Goal: Check status: Check status

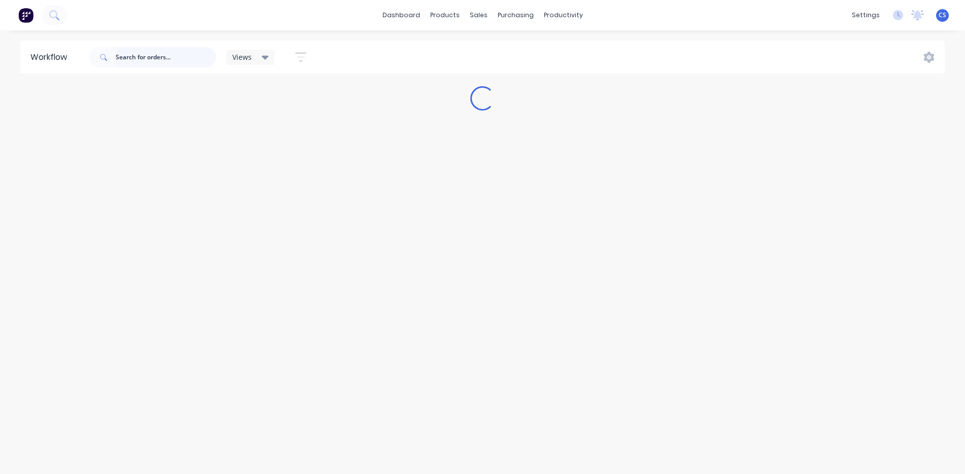
click at [148, 61] on input "text" at bounding box center [166, 57] width 100 height 20
type input "sjh"
click at [148, 61] on input "sjh" at bounding box center [166, 57] width 100 height 20
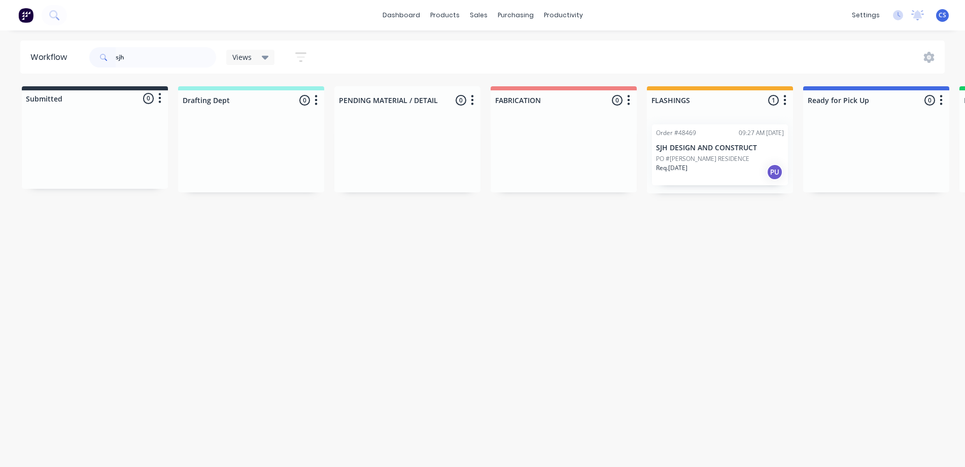
click at [703, 160] on p "PO #[PERSON_NAME] RESIDENCE" at bounding box center [702, 158] width 93 height 9
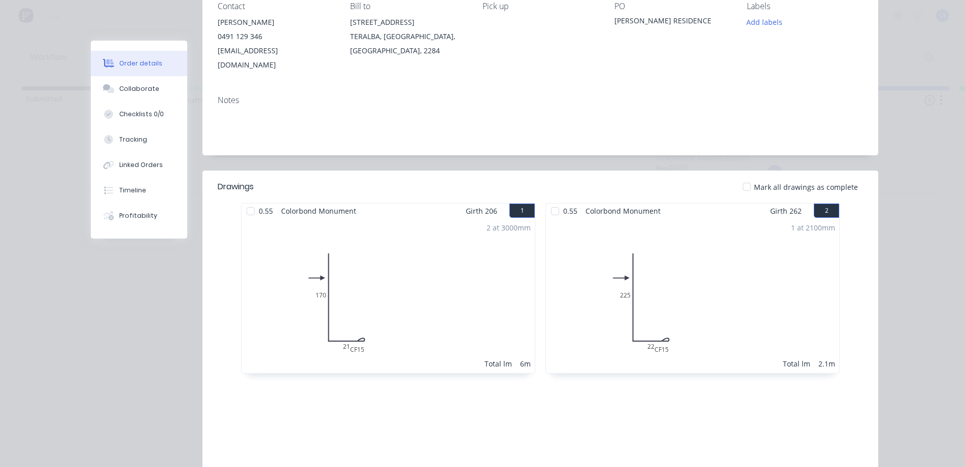
scroll to position [152, 0]
click at [139, 98] on button "Collaborate" at bounding box center [139, 88] width 96 height 25
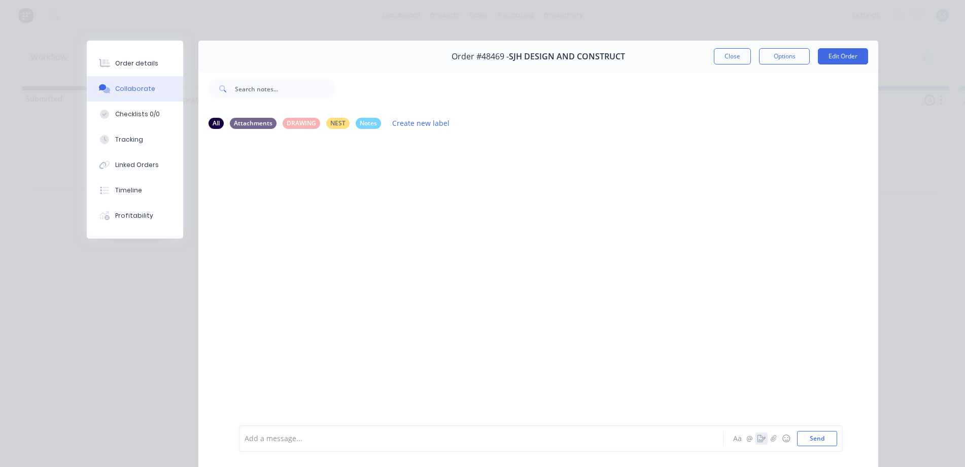
click at [757, 436] on icon "button" at bounding box center [761, 438] width 8 height 7
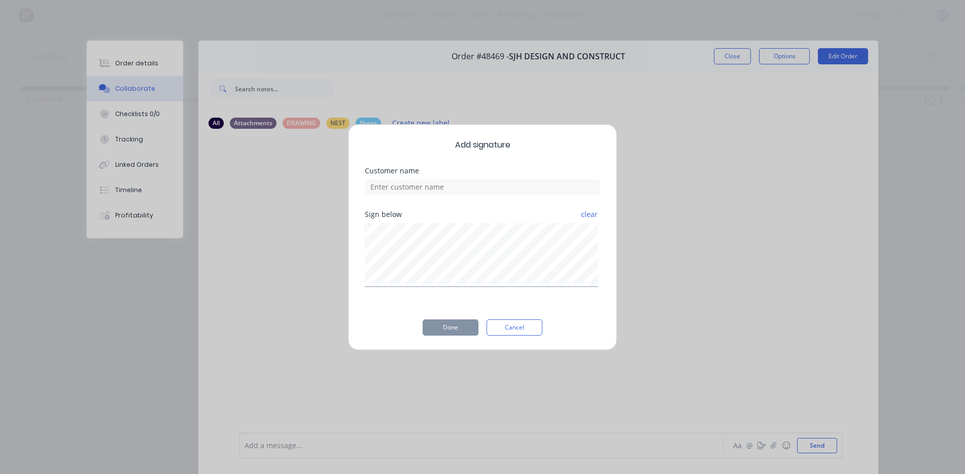
click at [507, 339] on div "Add signature Customer name Sign below clear Done Cancel" at bounding box center [482, 237] width 269 height 226
click at [507, 335] on button "Cancel" at bounding box center [514, 328] width 56 height 16
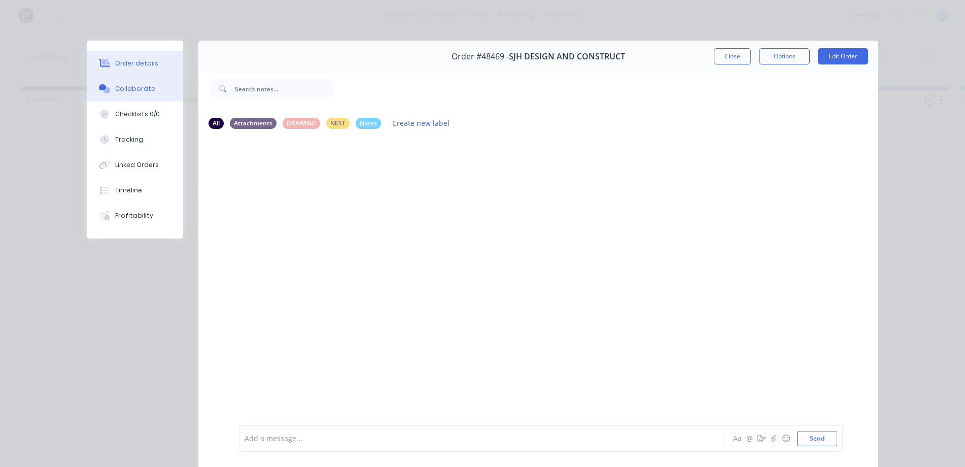
click at [139, 67] on div "Order details" at bounding box center [136, 63] width 43 height 9
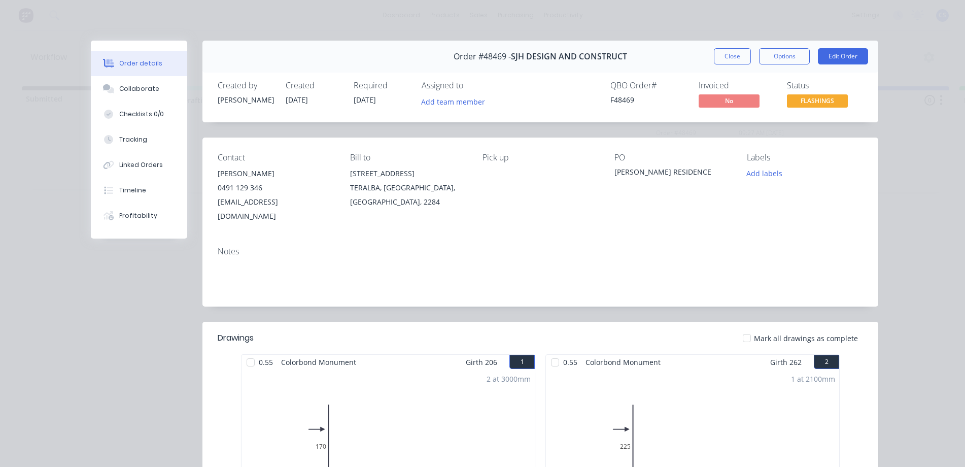
click at [664, 333] on div "Mark all drawings as complete" at bounding box center [609, 338] width 508 height 11
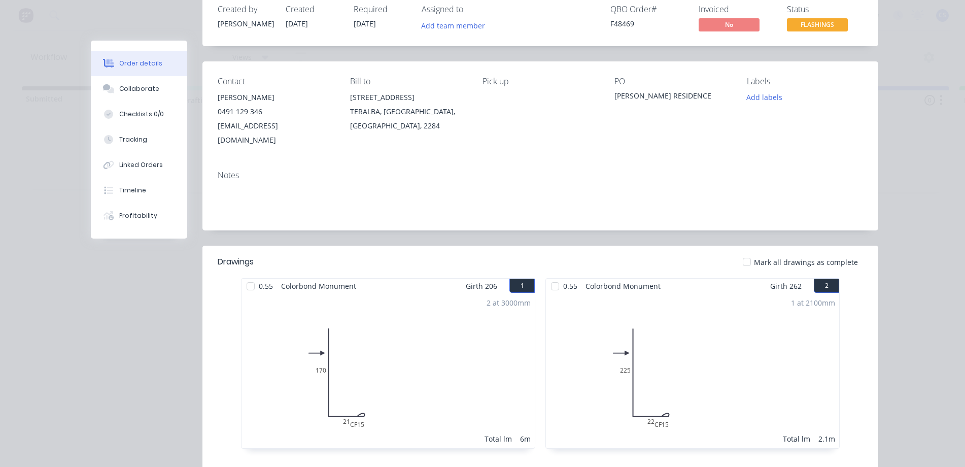
scroll to position [101, 0]
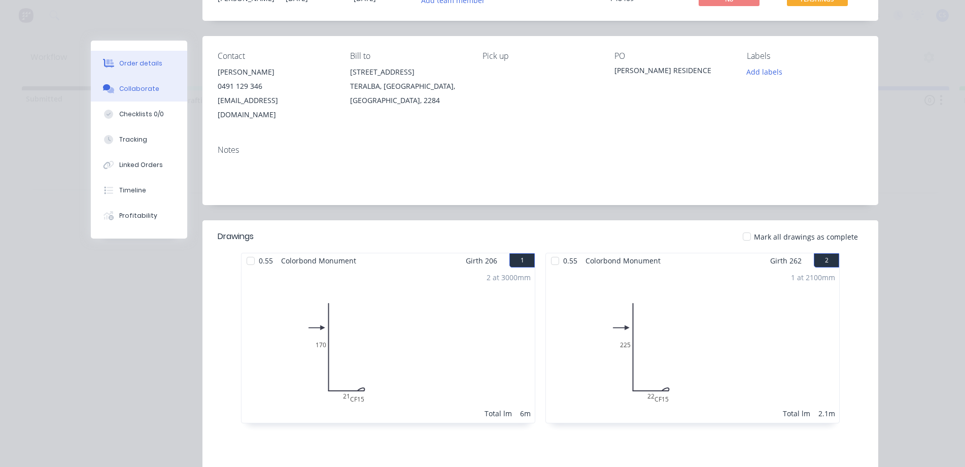
drag, startPoint x: 517, startPoint y: 343, endPoint x: 162, endPoint y: 90, distance: 435.9
click at [162, 90] on button "Collaborate" at bounding box center [139, 88] width 96 height 25
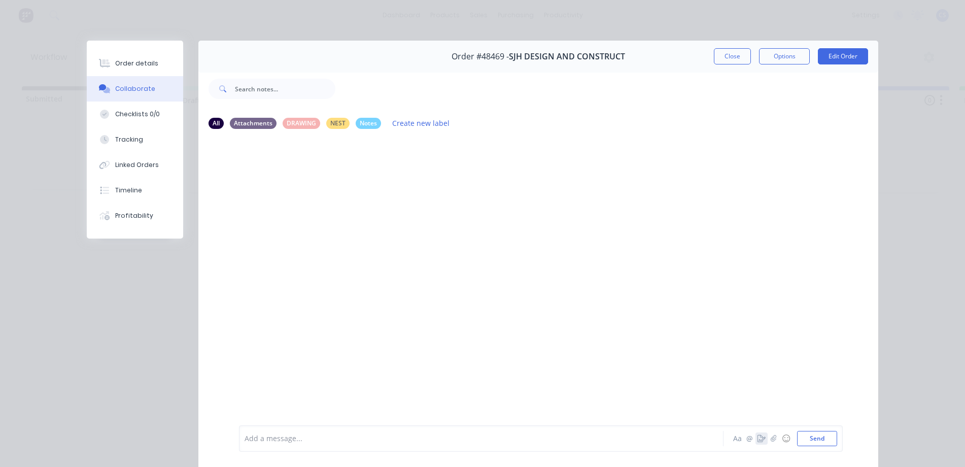
click at [755, 442] on button "button" at bounding box center [761, 438] width 12 height 12
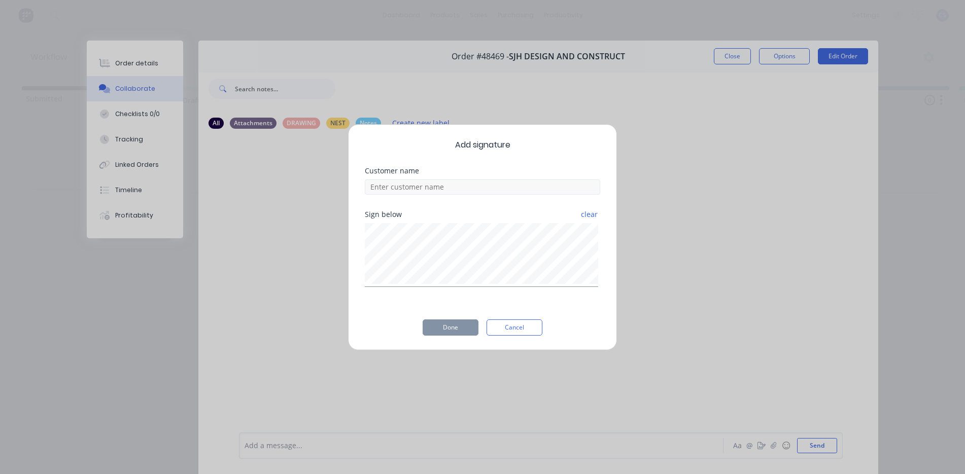
click at [435, 199] on div "Customer name" at bounding box center [482, 189] width 235 height 44
click at [435, 190] on input at bounding box center [482, 187] width 235 height 15
type input "[PERSON_NAME]"
click at [440, 327] on button "Done" at bounding box center [450, 328] width 56 height 16
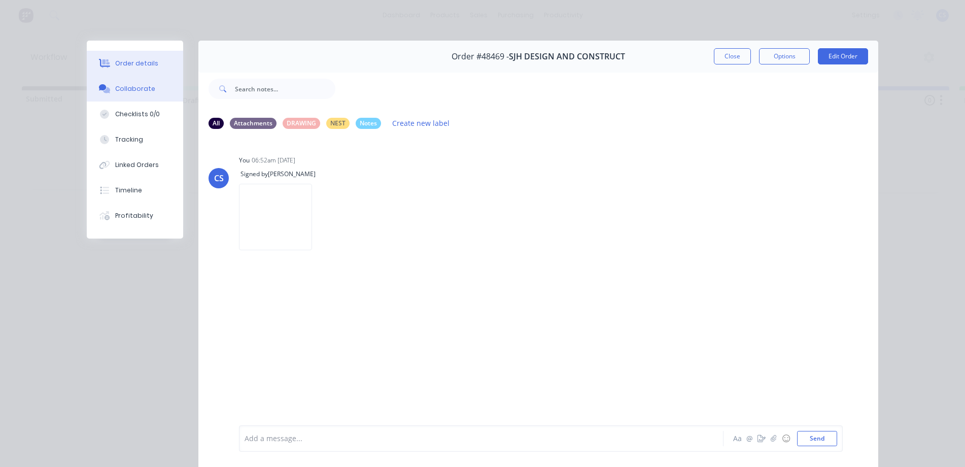
click at [122, 65] on div "Order details" at bounding box center [136, 63] width 43 height 9
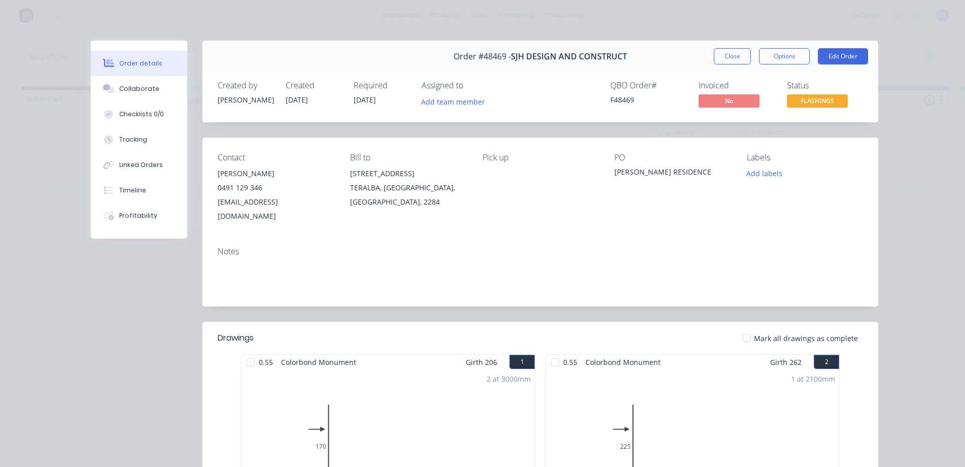
click at [807, 103] on span "FLASHINGS" at bounding box center [817, 100] width 61 height 13
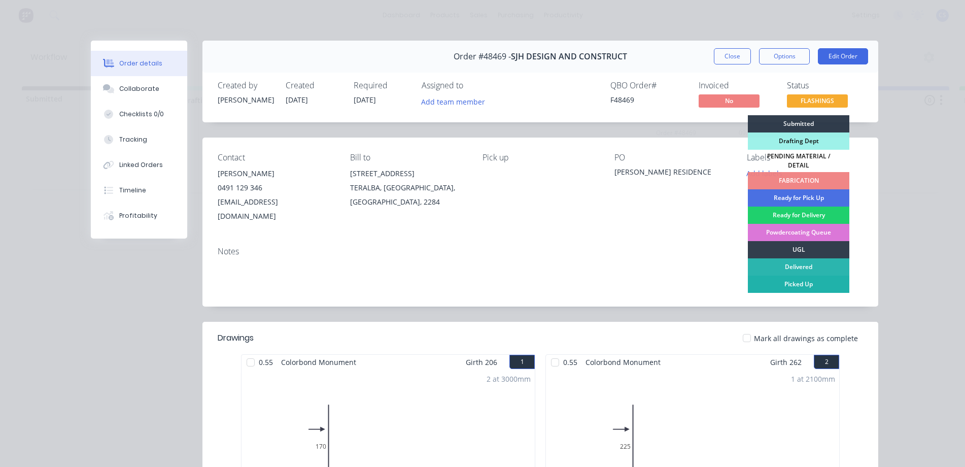
click at [807, 275] on div "Picked Up" at bounding box center [798, 283] width 101 height 17
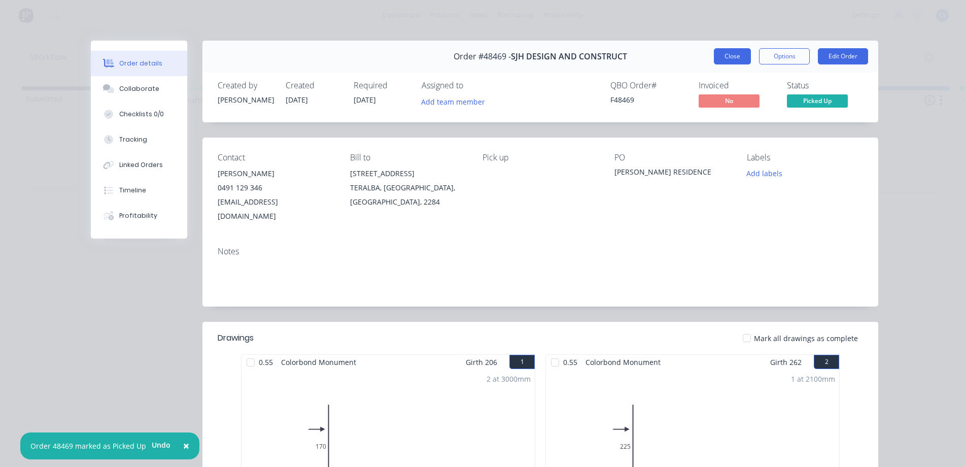
click at [719, 61] on button "Close" at bounding box center [732, 56] width 37 height 16
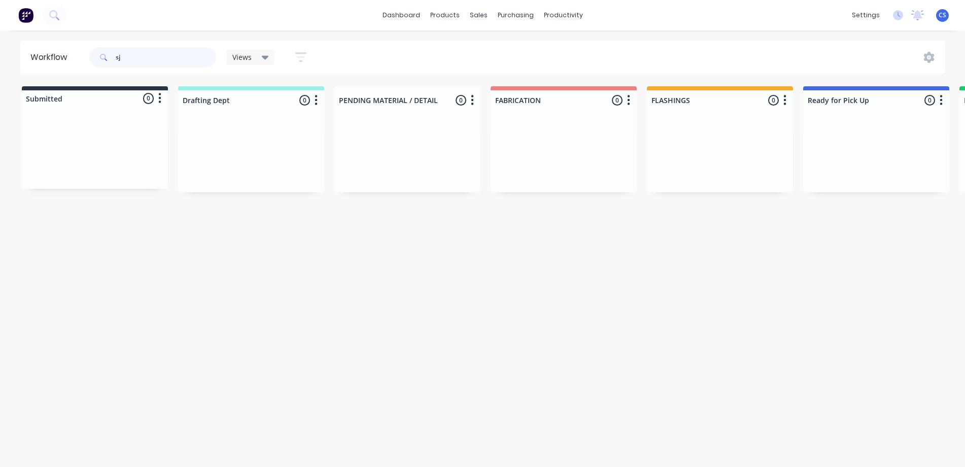
type input "s"
drag, startPoint x: 139, startPoint y: 62, endPoint x: 107, endPoint y: 55, distance: 33.1
click at [107, 55] on div "[PERSON_NAME]" at bounding box center [152, 57] width 127 height 20
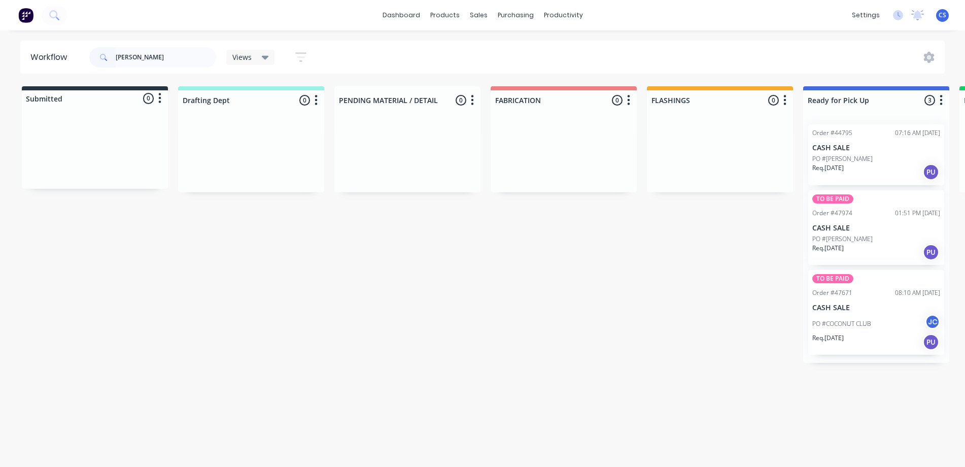
click at [886, 322] on div "PO #COCONUT CLUB JC" at bounding box center [876, 323] width 128 height 19
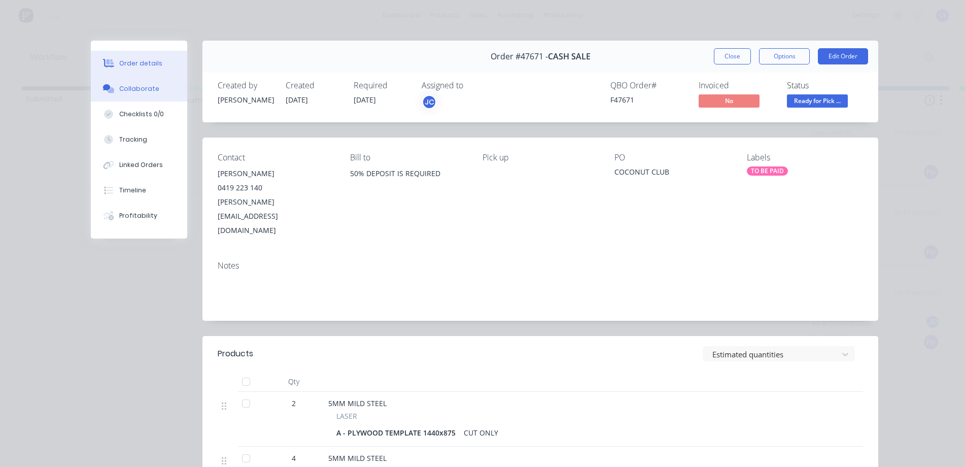
click at [127, 94] on button "Collaborate" at bounding box center [139, 88] width 96 height 25
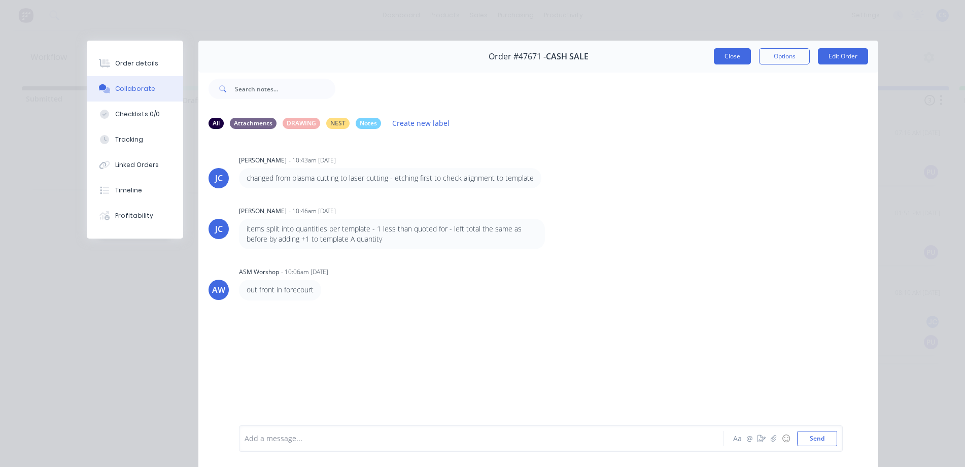
click at [718, 56] on button "Close" at bounding box center [732, 56] width 37 height 16
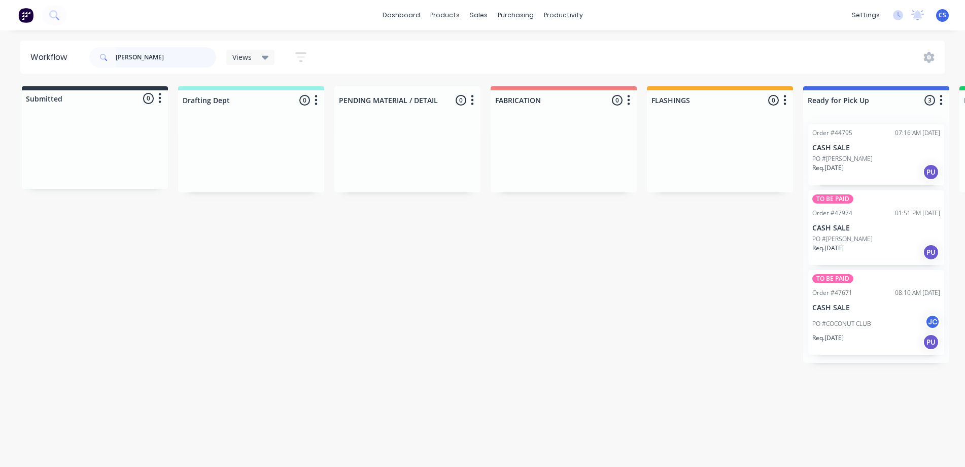
drag, startPoint x: 133, startPoint y: 56, endPoint x: 104, endPoint y: 56, distance: 29.4
click at [111, 56] on div "[PERSON_NAME]" at bounding box center [152, 57] width 127 height 20
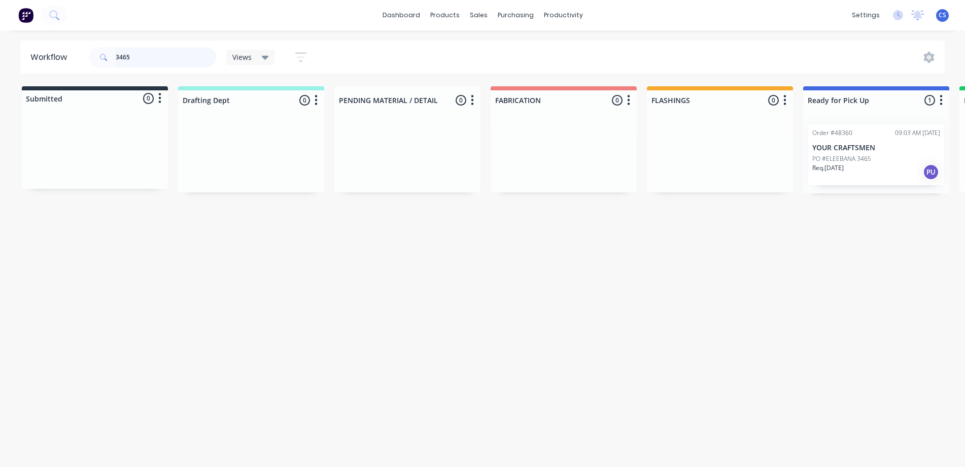
type input "3465"
click at [843, 170] on p "Req. [DATE]" at bounding box center [827, 167] width 31 height 9
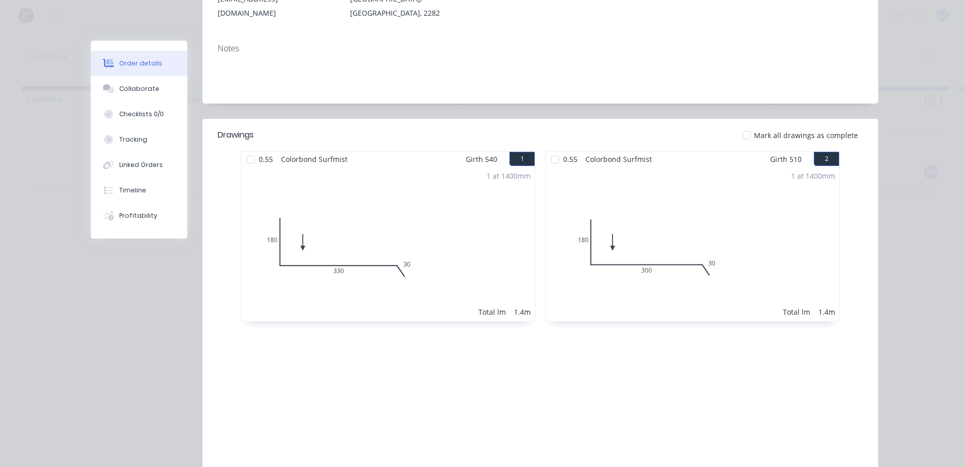
scroll to position [152, 0]
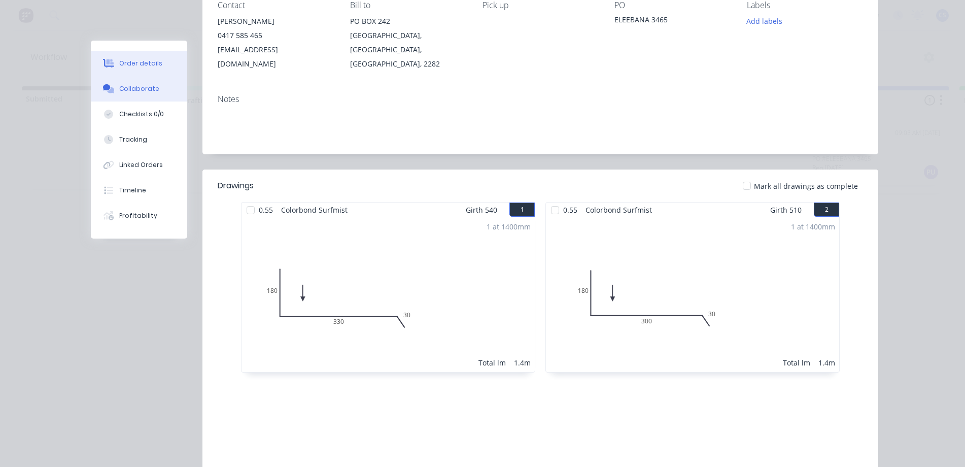
click at [134, 91] on div "Collaborate" at bounding box center [139, 88] width 40 height 9
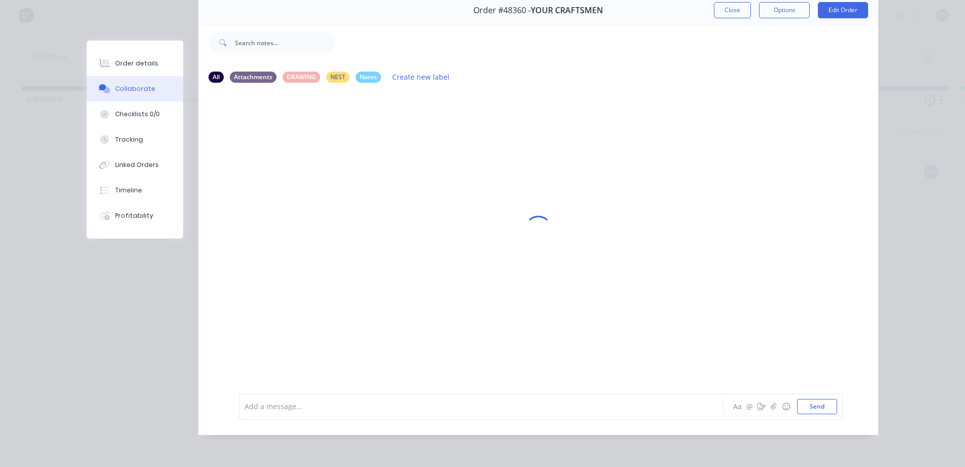
scroll to position [0, 0]
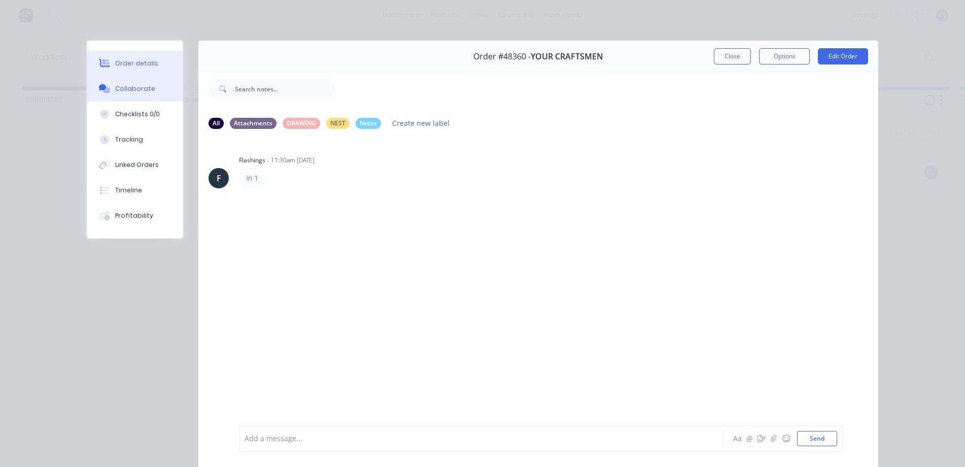
click at [124, 66] on div "Order details" at bounding box center [136, 63] width 43 height 9
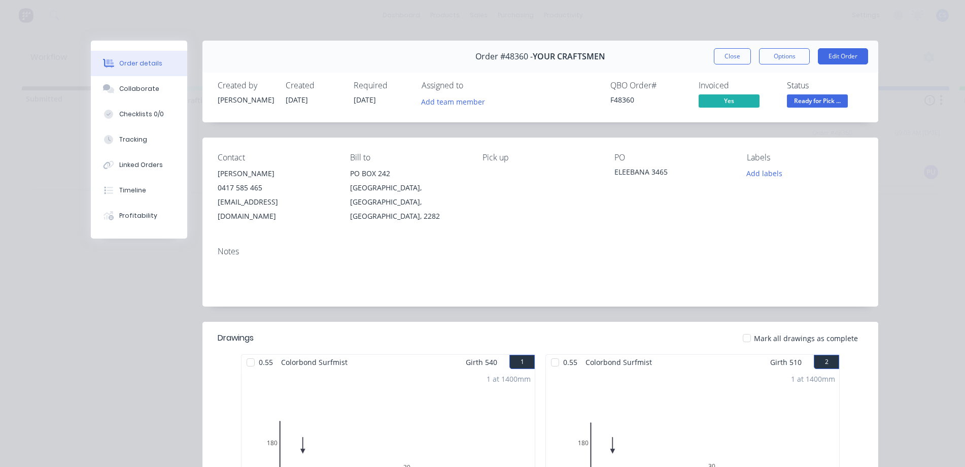
click at [134, 63] on div "Order details" at bounding box center [140, 63] width 43 height 9
click at [137, 83] on button "Collaborate" at bounding box center [139, 88] width 96 height 25
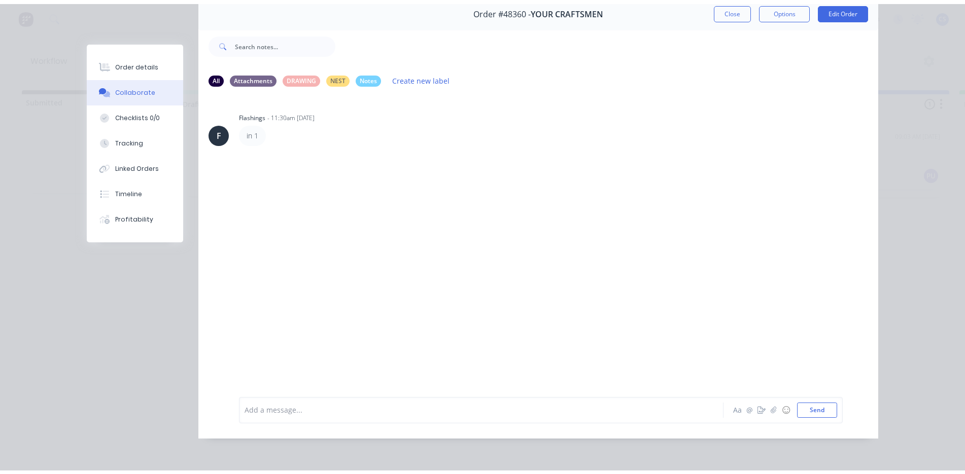
scroll to position [54, 0]
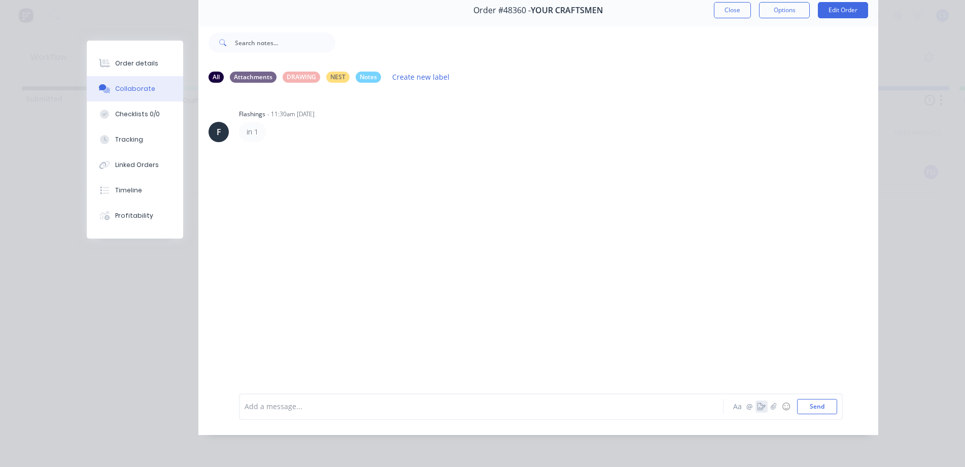
click at [759, 406] on icon "button" at bounding box center [761, 406] width 8 height 7
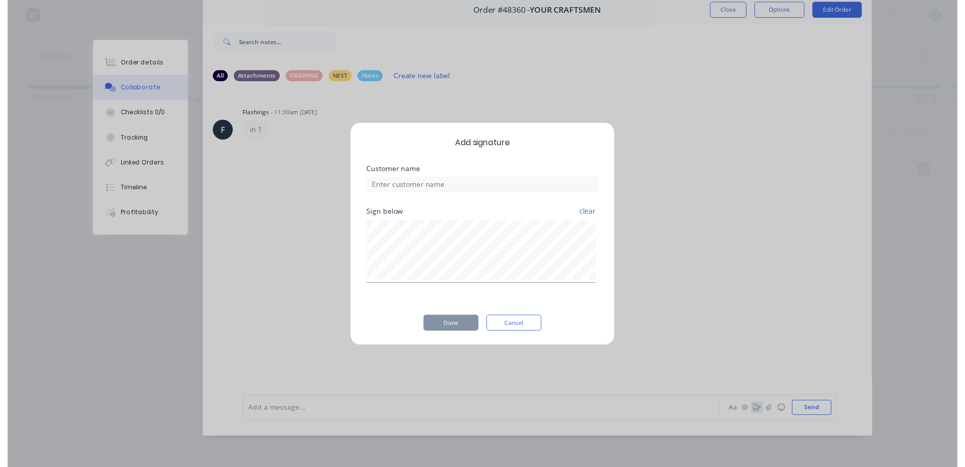
scroll to position [46, 0]
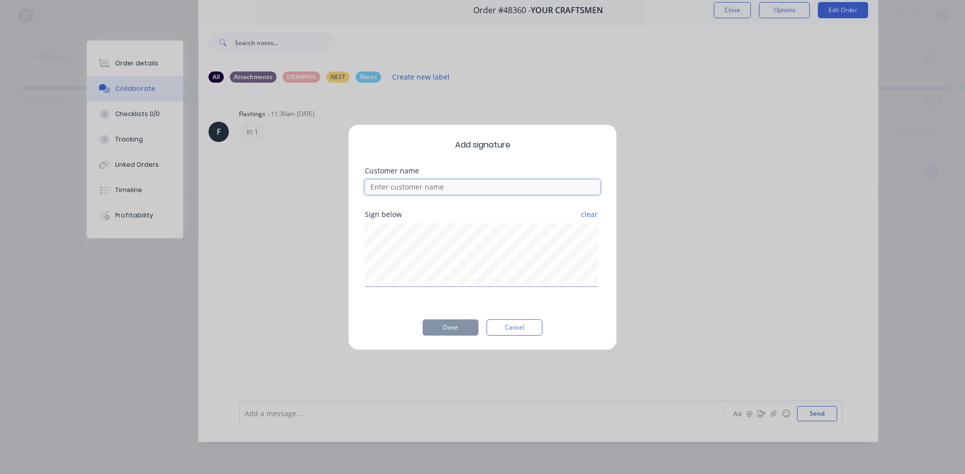
click at [426, 190] on input at bounding box center [482, 187] width 235 height 15
type input "[PERSON_NAME]"
click at [452, 327] on button "Done" at bounding box center [450, 328] width 56 height 16
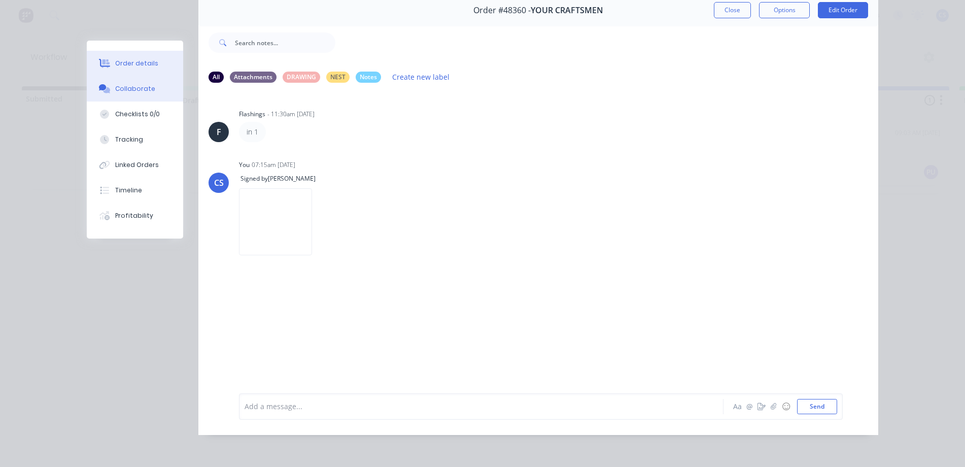
click at [140, 59] on div "Order details" at bounding box center [136, 63] width 43 height 9
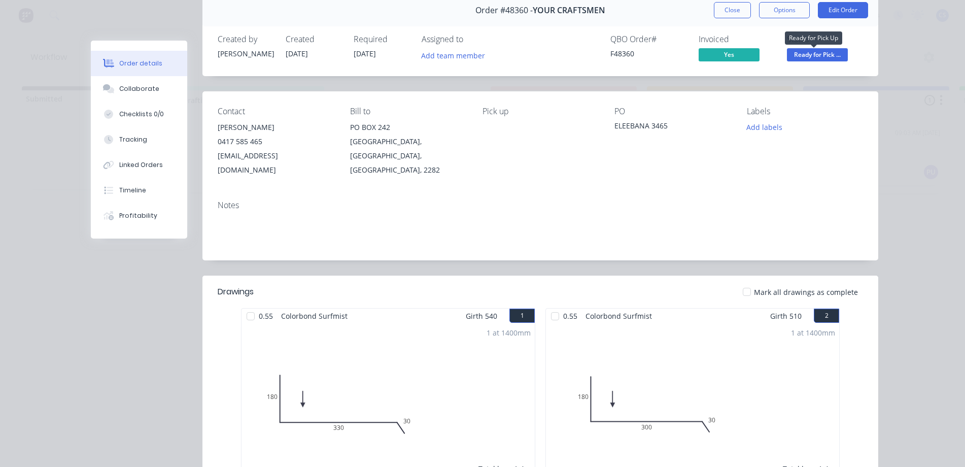
click at [806, 59] on span "Ready for Pick ..." at bounding box center [817, 54] width 61 height 13
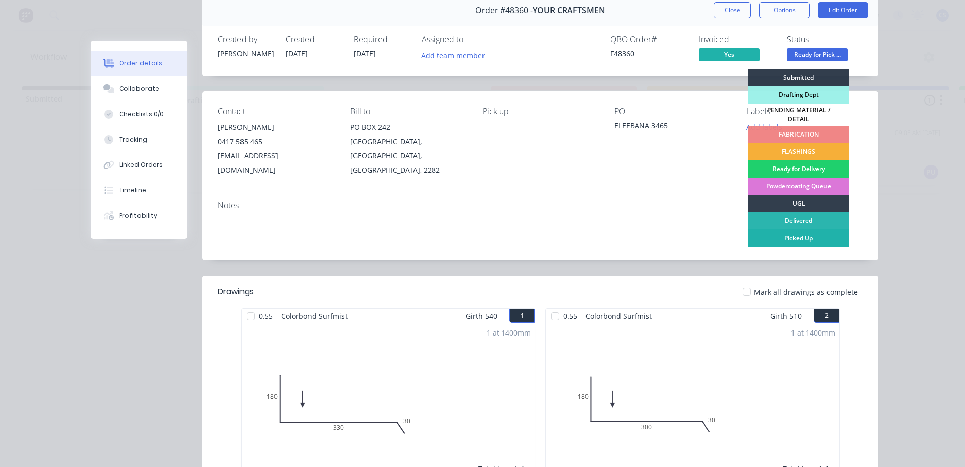
click at [797, 234] on div "Picked Up" at bounding box center [798, 237] width 101 height 17
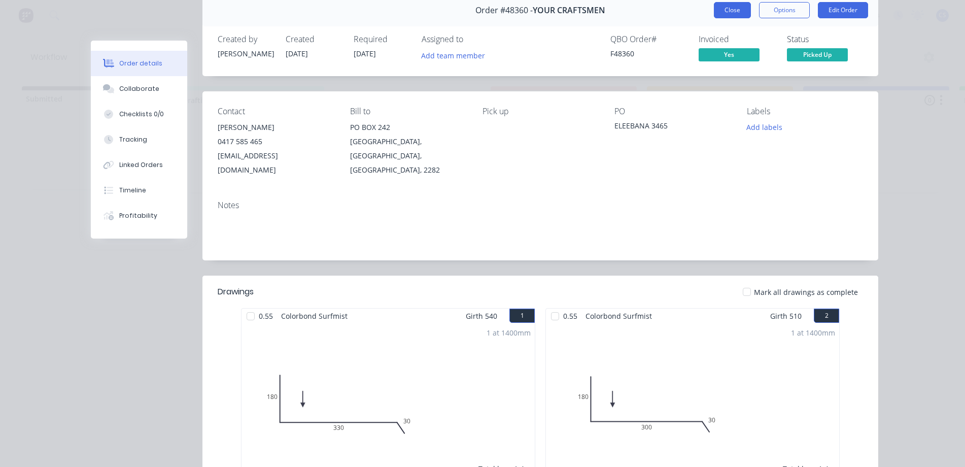
click at [734, 14] on button "Close" at bounding box center [732, 10] width 37 height 16
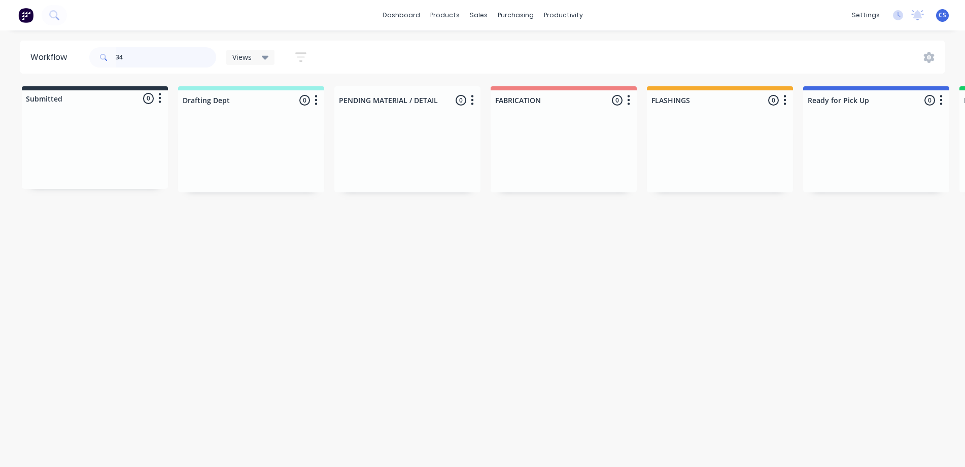
type input "3"
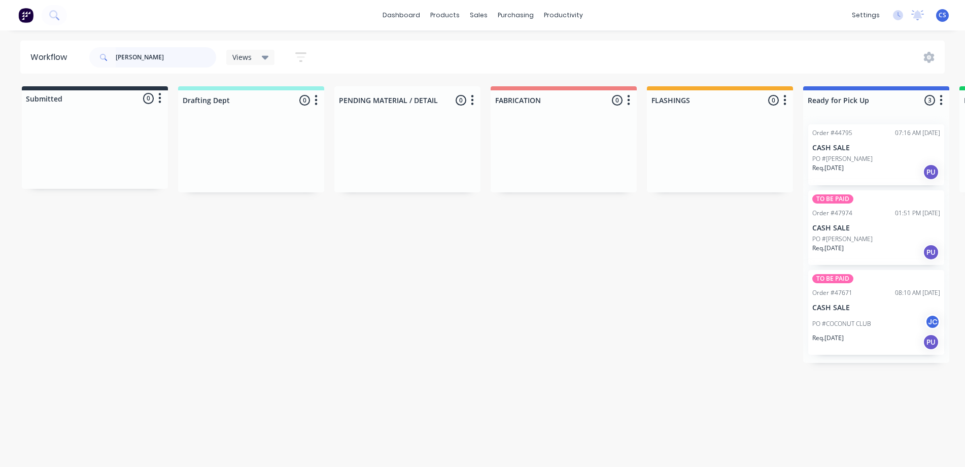
type input "[PERSON_NAME]"
click at [876, 327] on div "PO #COCONUT CLUB JC" at bounding box center [876, 323] width 128 height 19
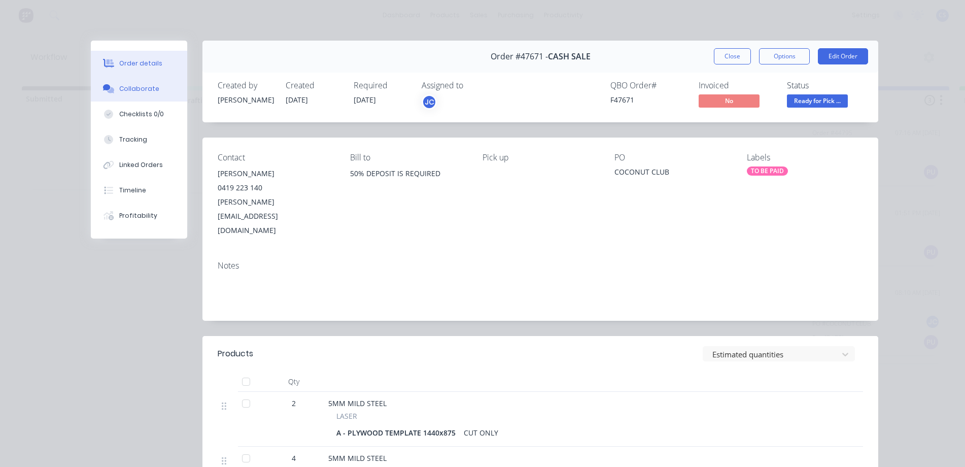
click at [163, 83] on button "Collaborate" at bounding box center [139, 88] width 96 height 25
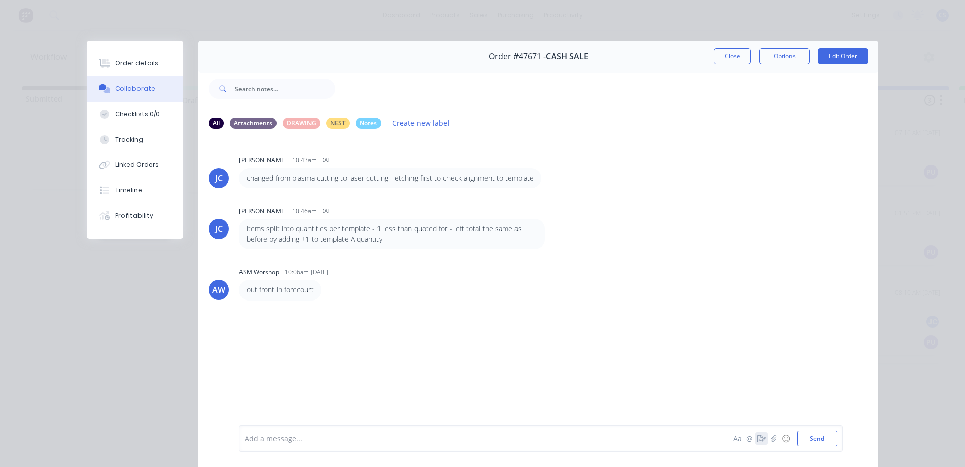
click at [758, 440] on icon "button" at bounding box center [761, 438] width 8 height 7
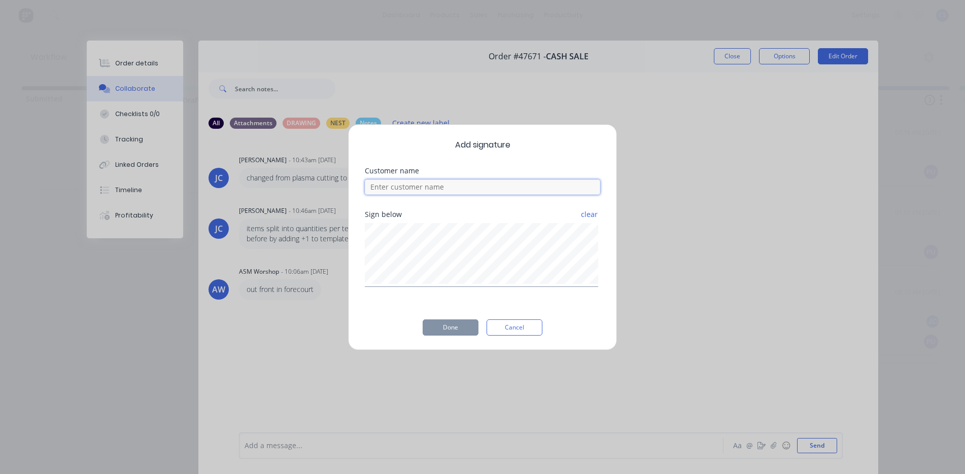
click at [486, 183] on input at bounding box center [482, 187] width 235 height 15
type input "[PERSON_NAME]"
click at [461, 329] on button "Done" at bounding box center [450, 328] width 56 height 16
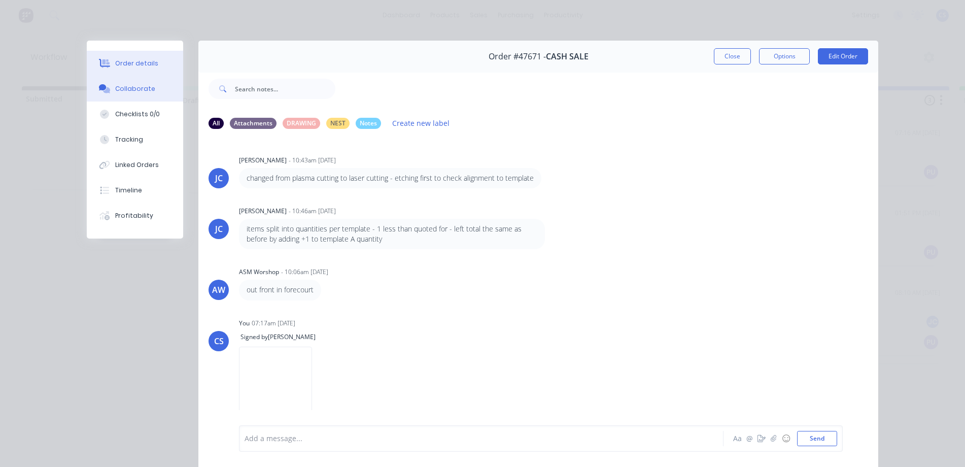
drag, startPoint x: 100, startPoint y: 67, endPoint x: 162, endPoint y: 66, distance: 61.4
click at [100, 66] on icon at bounding box center [105, 63] width 12 height 9
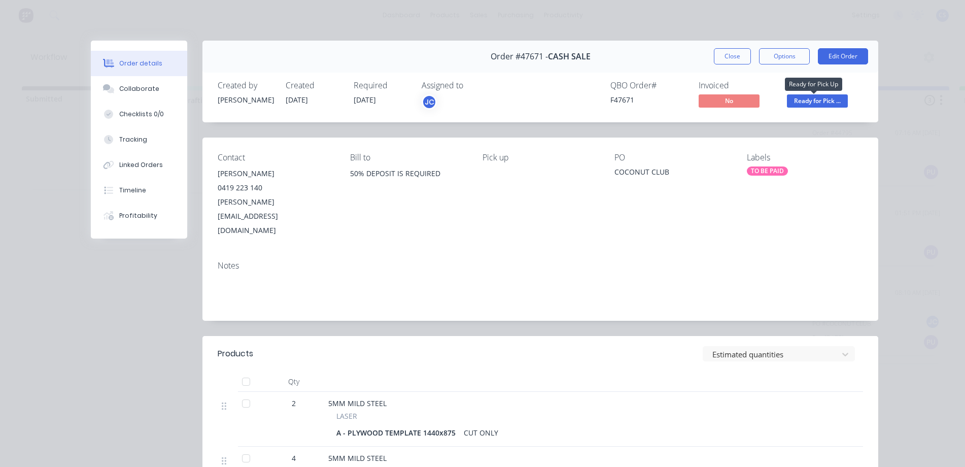
click at [834, 98] on span "Ready for Pick ..." at bounding box center [817, 100] width 61 height 13
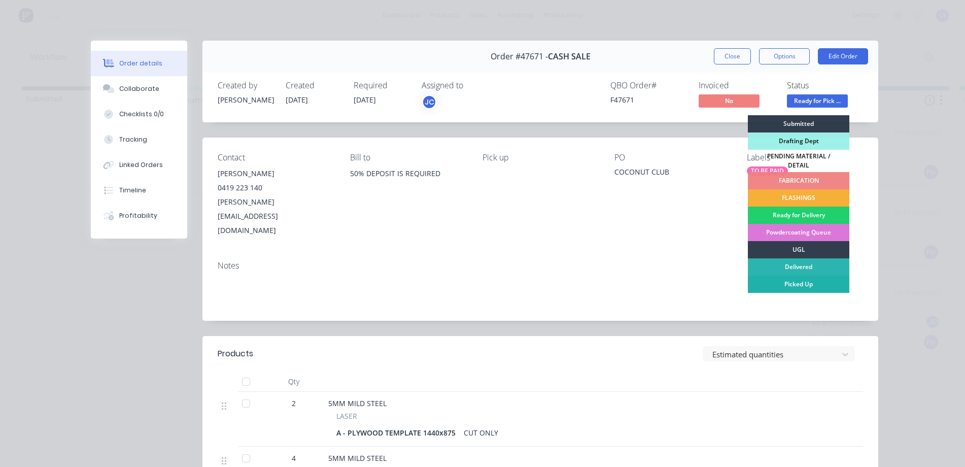
click at [815, 277] on div "Picked Up" at bounding box center [798, 283] width 101 height 17
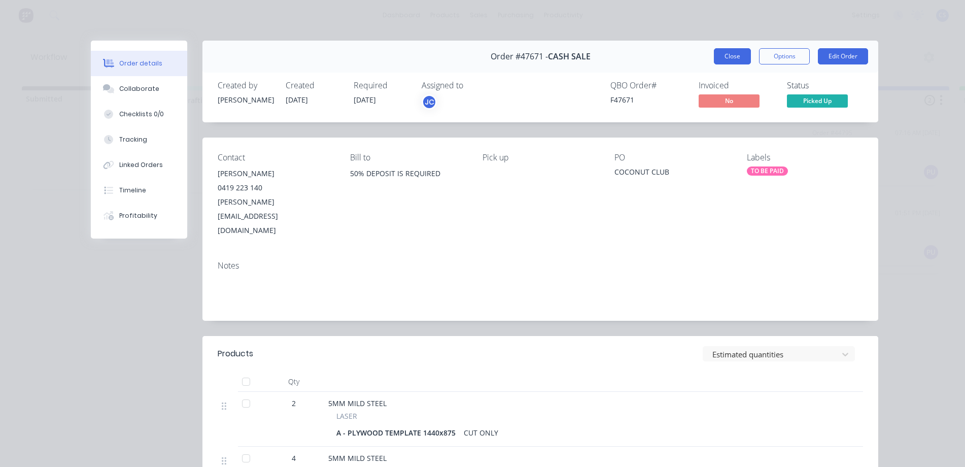
click at [727, 55] on button "Close" at bounding box center [732, 56] width 37 height 16
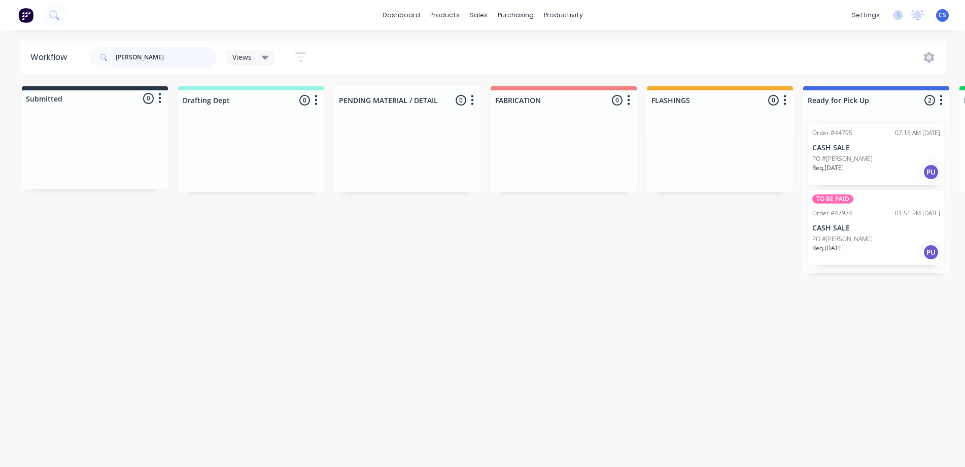
drag, startPoint x: 130, startPoint y: 54, endPoint x: 108, endPoint y: 56, distance: 22.4
click at [108, 56] on div "[PERSON_NAME]" at bounding box center [152, 57] width 127 height 20
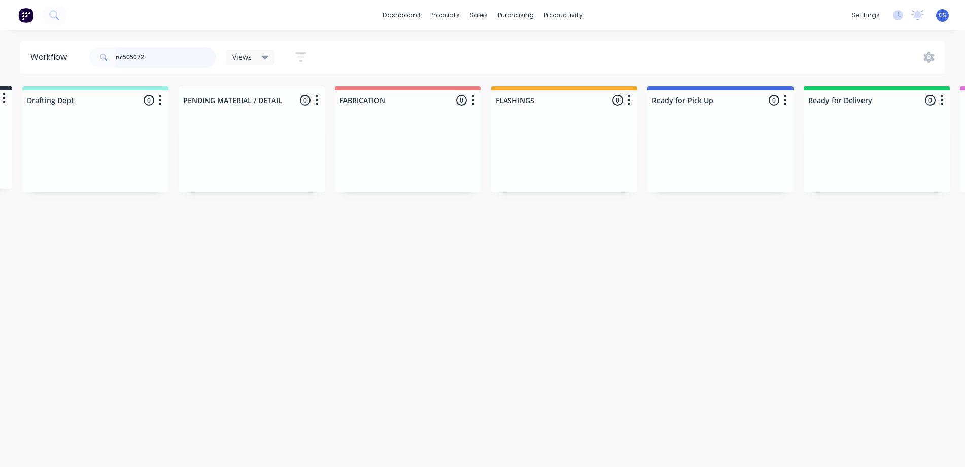
scroll to position [0, 0]
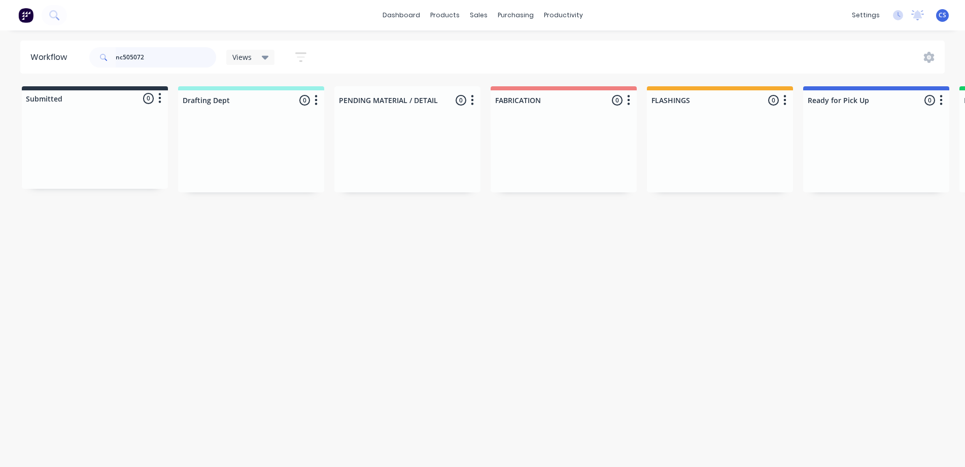
drag, startPoint x: 150, startPoint y: 59, endPoint x: 109, endPoint y: 62, distance: 40.7
click at [109, 62] on div "nc505072" at bounding box center [152, 57] width 127 height 20
type input "48303"
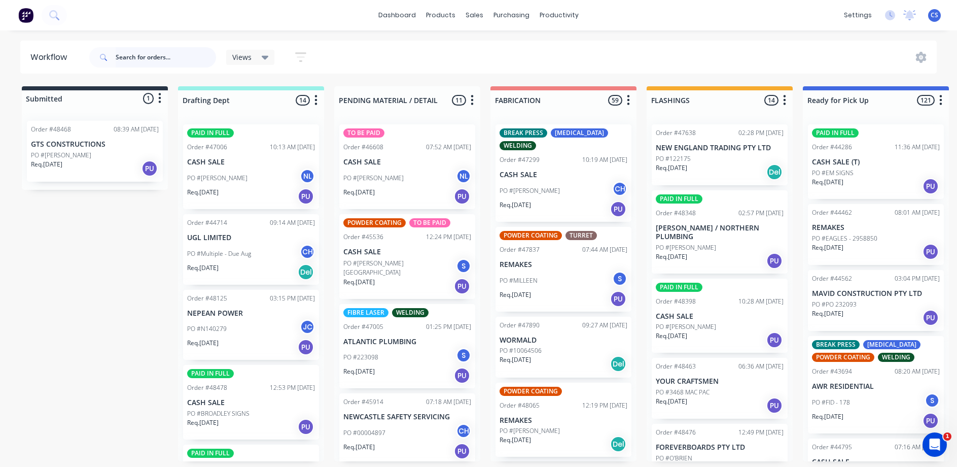
click at [175, 58] on input "text" at bounding box center [166, 57] width 100 height 20
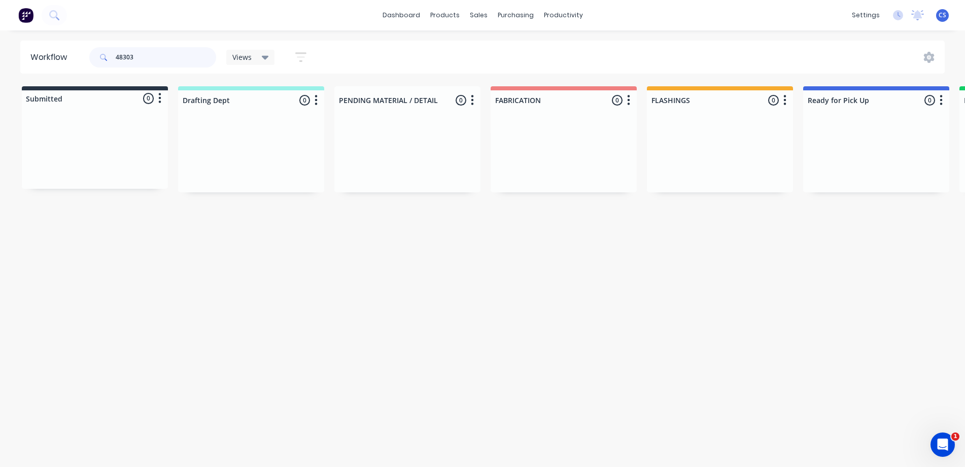
drag, startPoint x: 170, startPoint y: 62, endPoint x: 99, endPoint y: 58, distance: 71.1
click at [118, 59] on input "48303" at bounding box center [166, 57] width 100 height 20
type input "4"
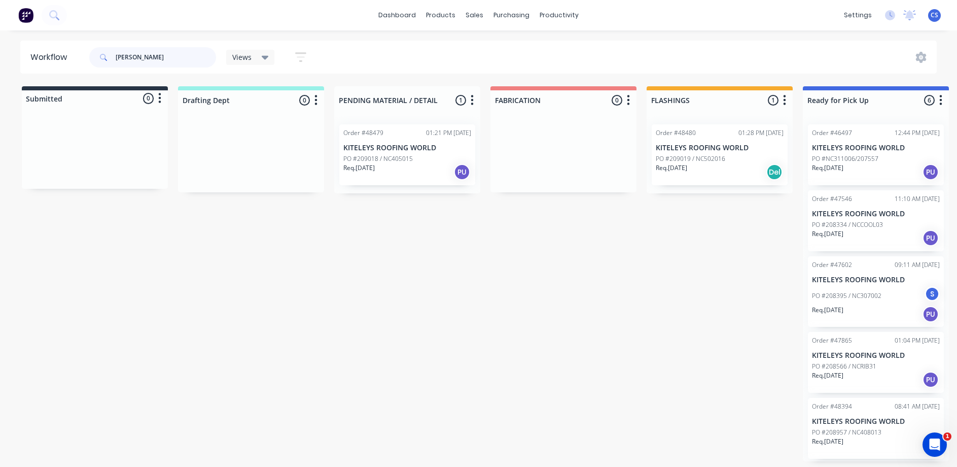
type input "[PERSON_NAME]"
drag, startPoint x: 148, startPoint y: 52, endPoint x: 116, endPoint y: 52, distance: 32.0
click at [116, 52] on input "[PERSON_NAME]" at bounding box center [166, 57] width 100 height 20
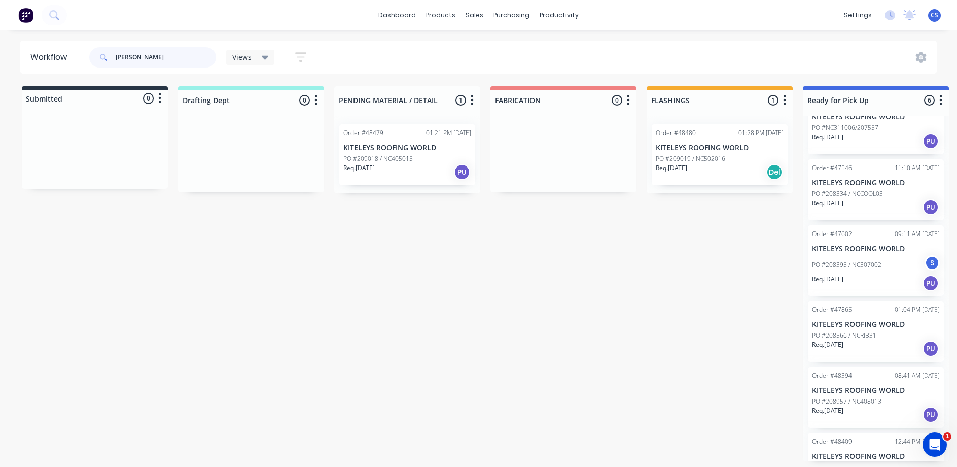
scroll to position [64, 0]
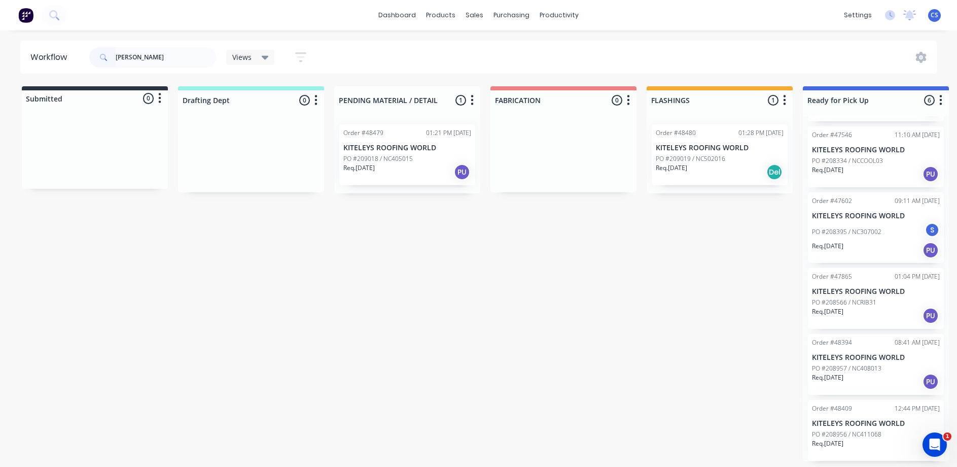
click at [858, 373] on div "Req. 14/10/25 PU" at bounding box center [876, 381] width 128 height 17
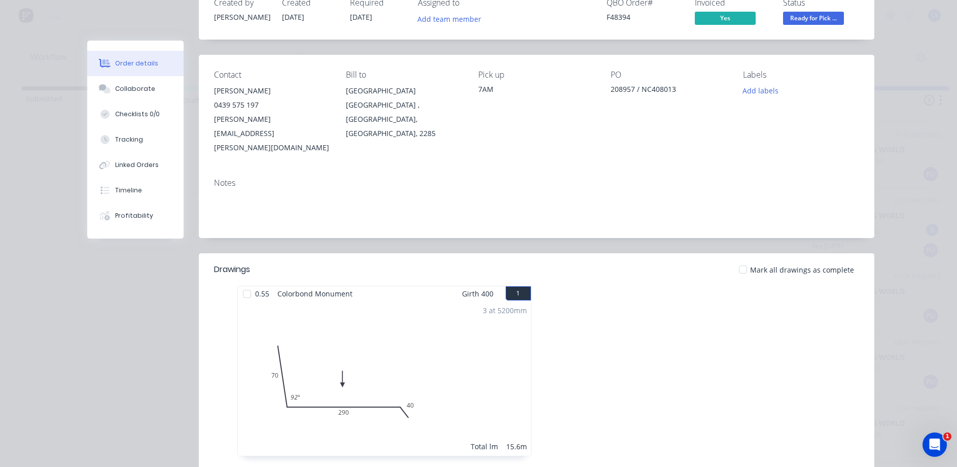
scroll to position [0, 0]
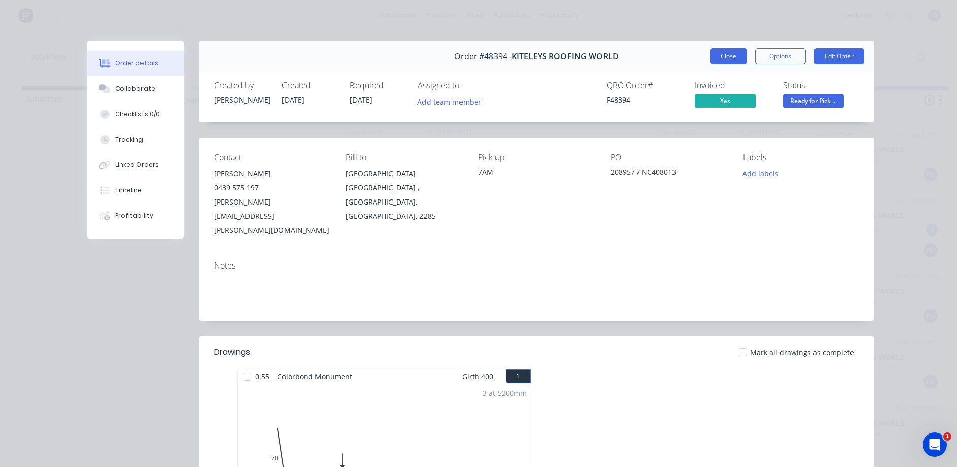
click at [717, 50] on button "Close" at bounding box center [728, 56] width 37 height 16
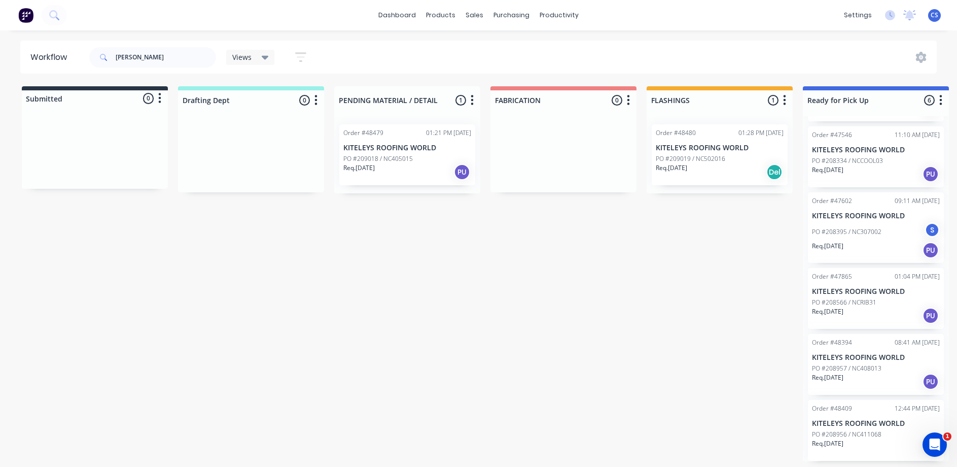
click at [843, 442] on p "Req. 15/10/25" at bounding box center [827, 443] width 31 height 9
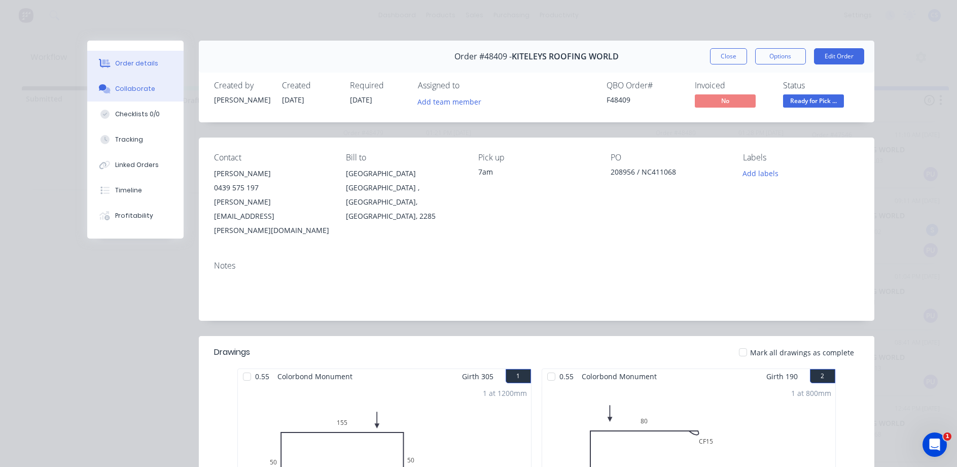
click at [115, 92] on div "Collaborate" at bounding box center [135, 88] width 40 height 9
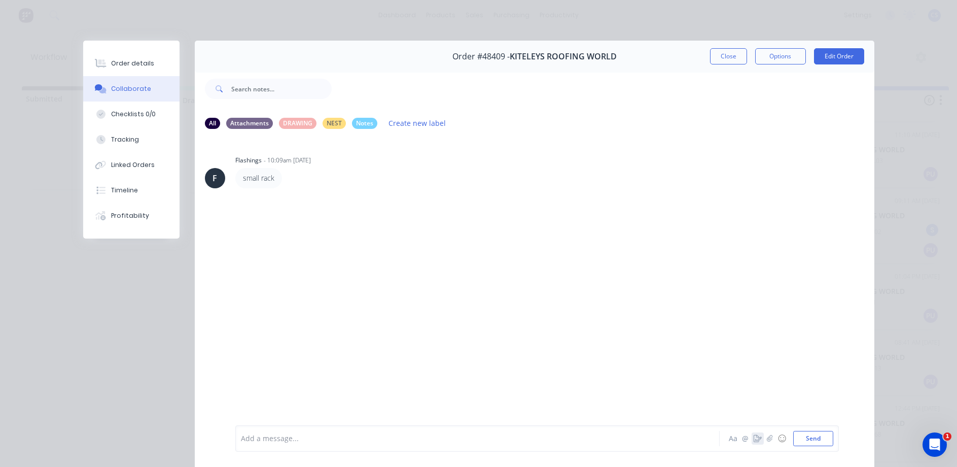
click at [754, 439] on icon "button" at bounding box center [758, 438] width 8 height 7
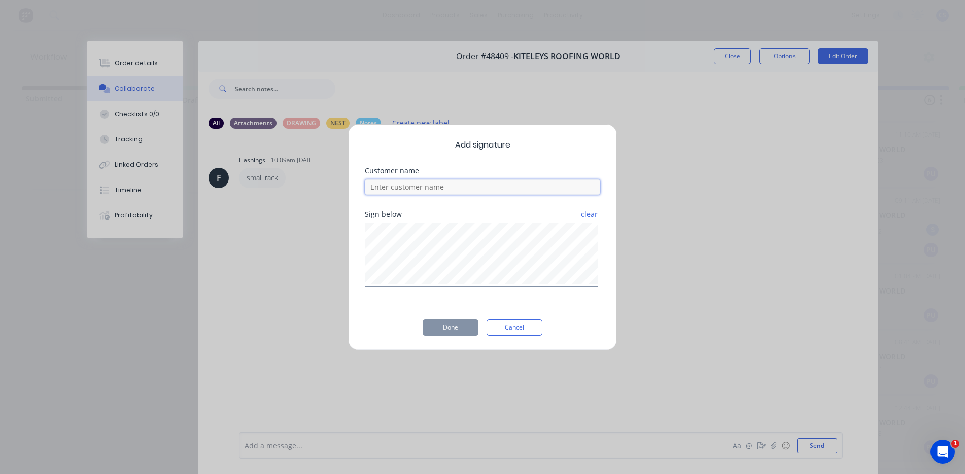
click at [483, 189] on input at bounding box center [482, 187] width 235 height 15
type input "n"
type input "will"
click at [450, 328] on button "Done" at bounding box center [450, 328] width 56 height 16
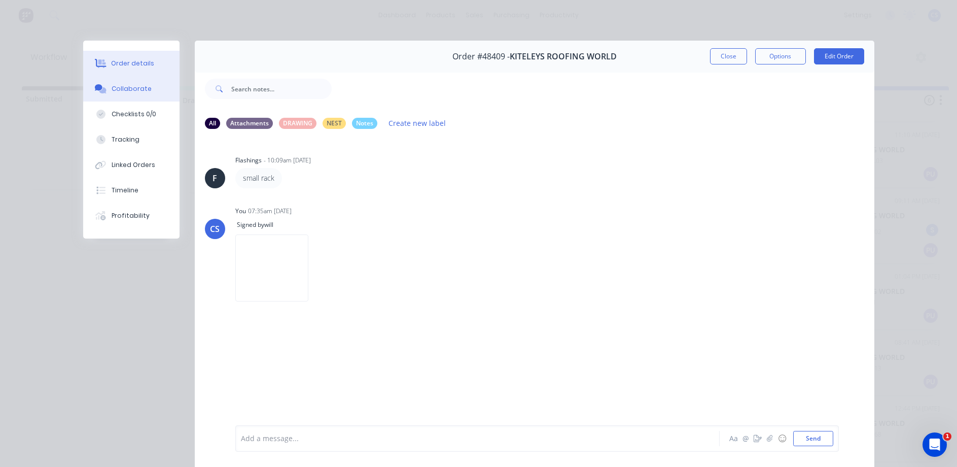
click at [137, 64] on div "Order details" at bounding box center [132, 63] width 43 height 9
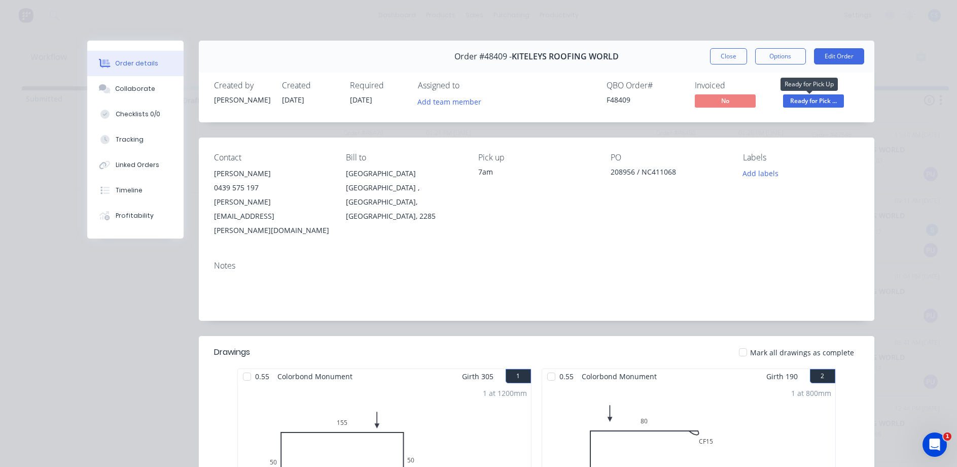
click at [790, 97] on span "Ready for Pick ..." at bounding box center [813, 100] width 61 height 13
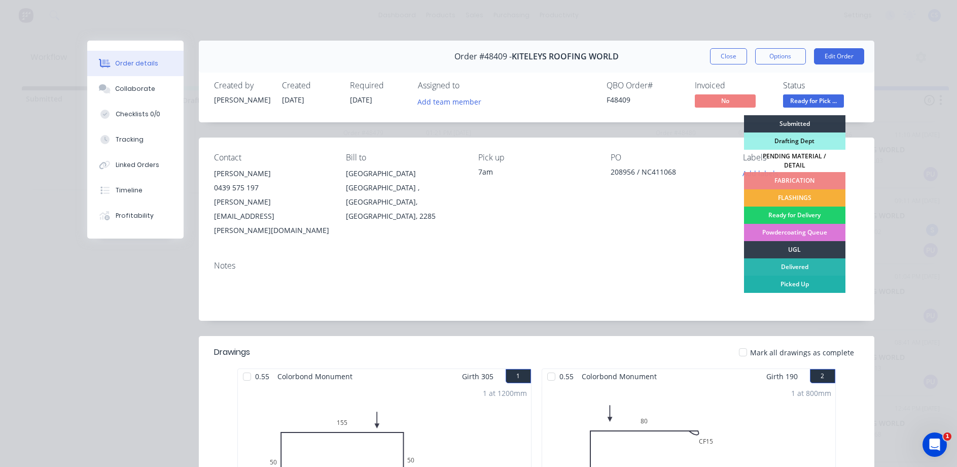
click at [784, 277] on div "Picked Up" at bounding box center [794, 283] width 101 height 17
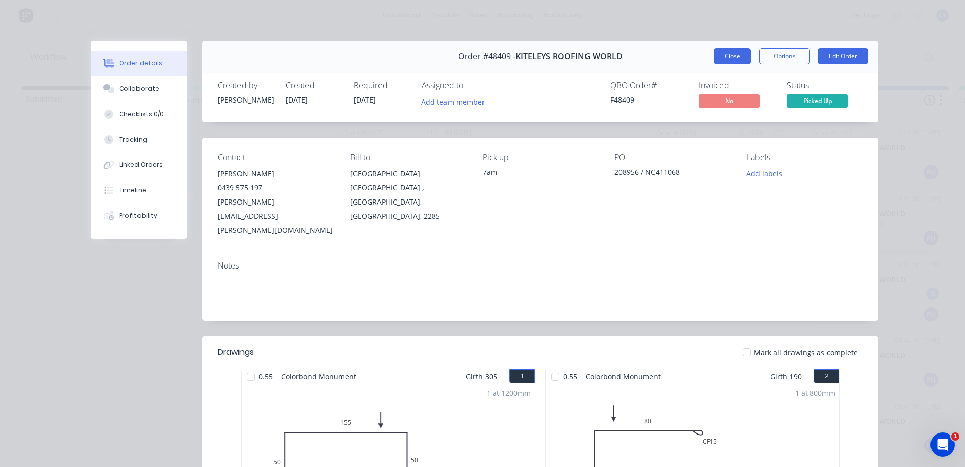
click at [728, 54] on button "Close" at bounding box center [732, 56] width 37 height 16
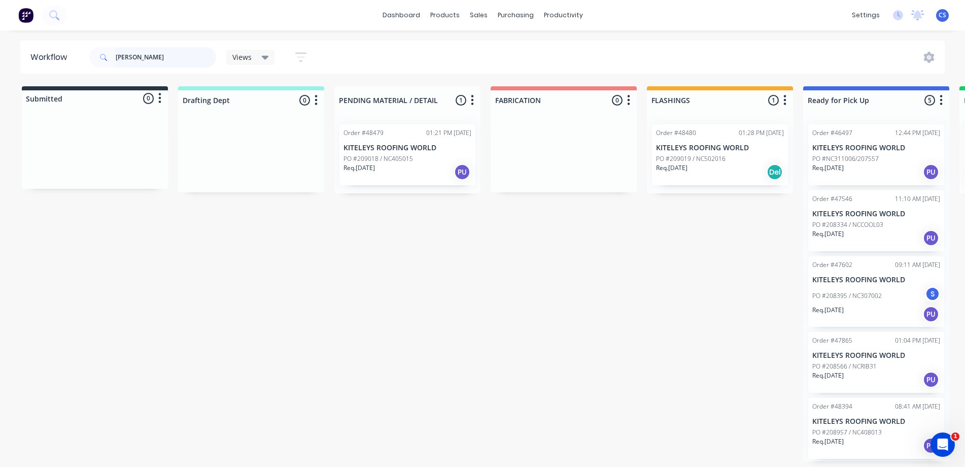
click at [150, 55] on input "kiteley" at bounding box center [166, 57] width 100 height 20
drag, startPoint x: 150, startPoint y: 55, endPoint x: 123, endPoint y: 58, distance: 26.5
click at [123, 58] on input "kiteley" at bounding box center [166, 57] width 100 height 20
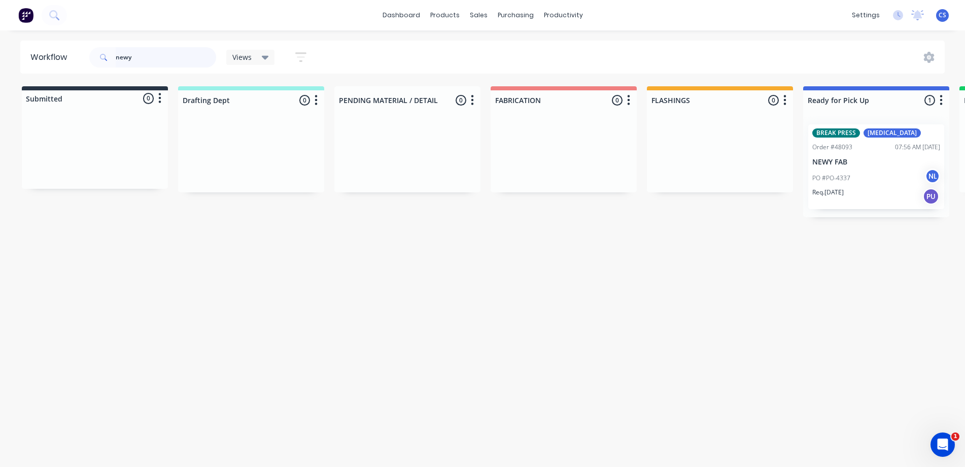
type input "newy"
click at [872, 185] on div "PO #PO-4337 NL" at bounding box center [876, 177] width 128 height 19
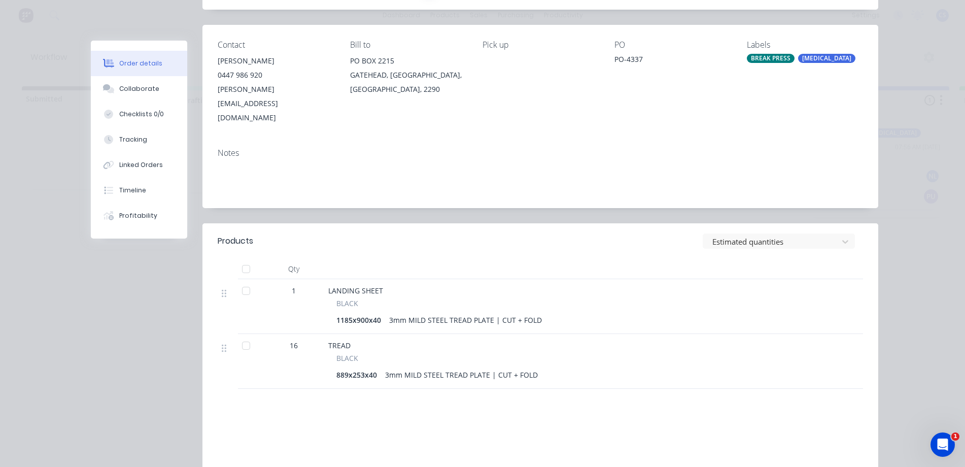
scroll to position [196, 0]
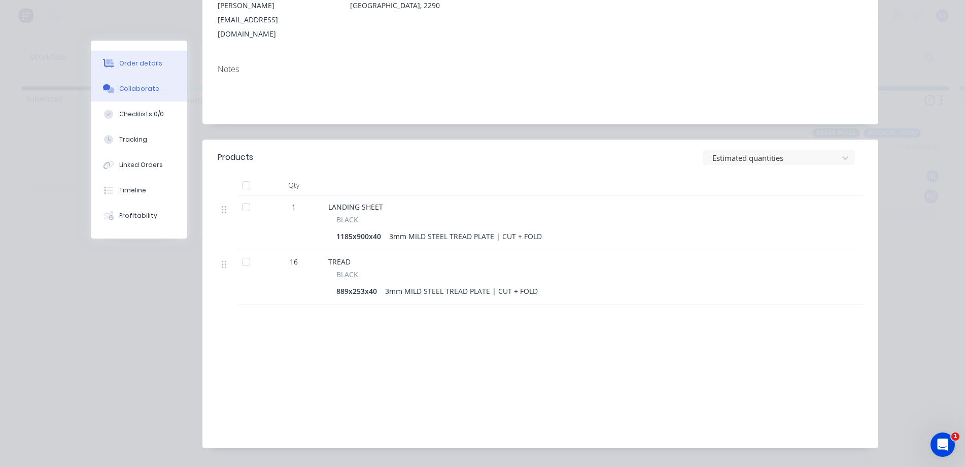
click at [122, 96] on button "Collaborate" at bounding box center [139, 88] width 96 height 25
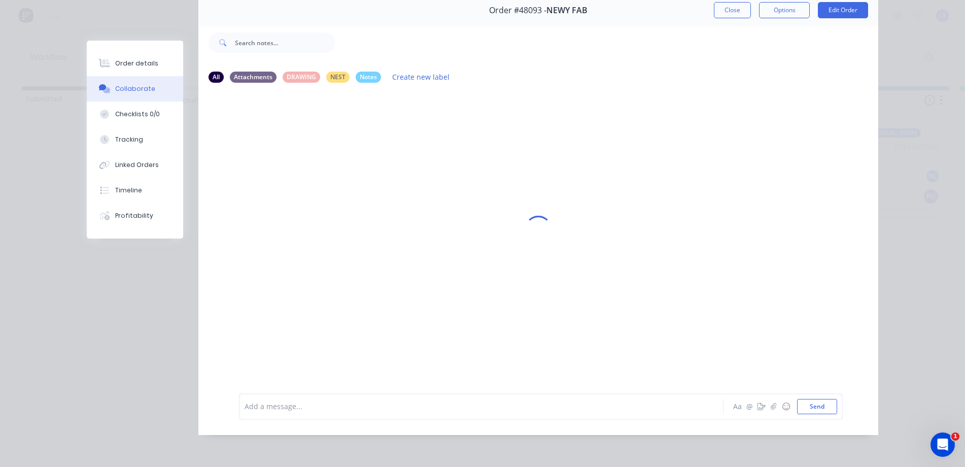
scroll to position [0, 0]
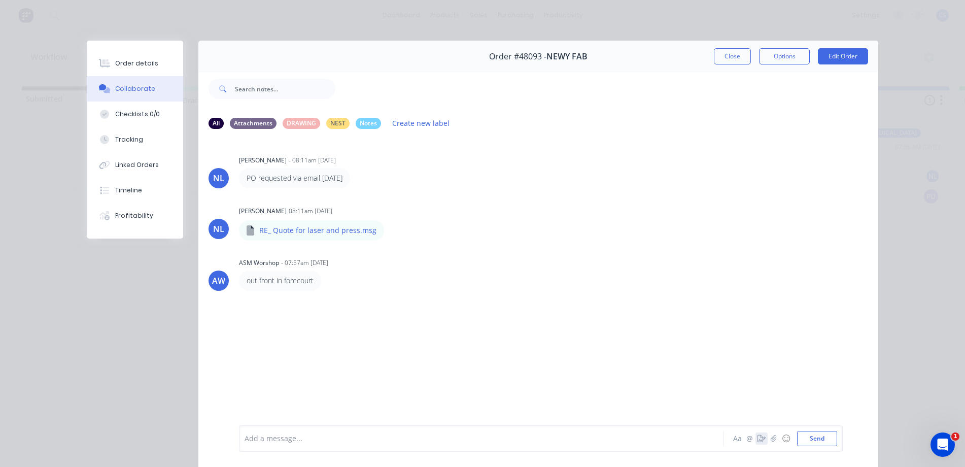
click at [760, 438] on icon "button" at bounding box center [761, 438] width 8 height 7
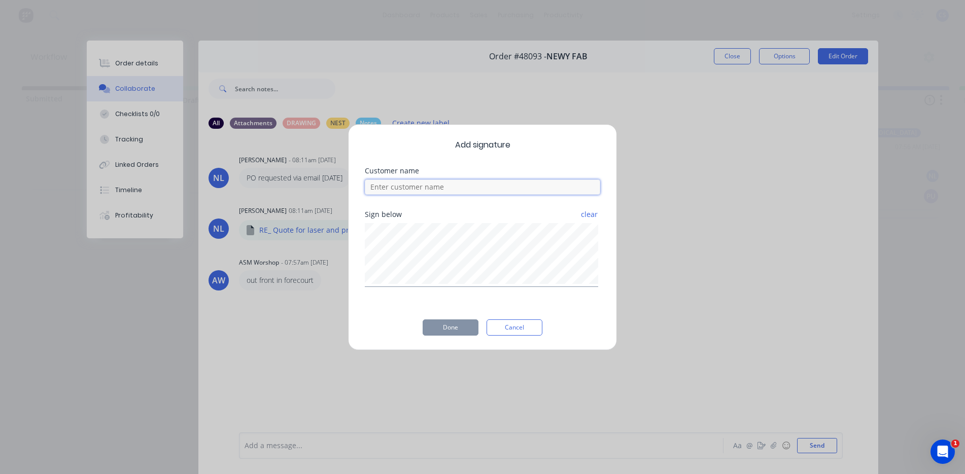
click at [472, 187] on input at bounding box center [482, 187] width 235 height 15
type input "ben"
click at [460, 329] on button "Done" at bounding box center [450, 328] width 56 height 16
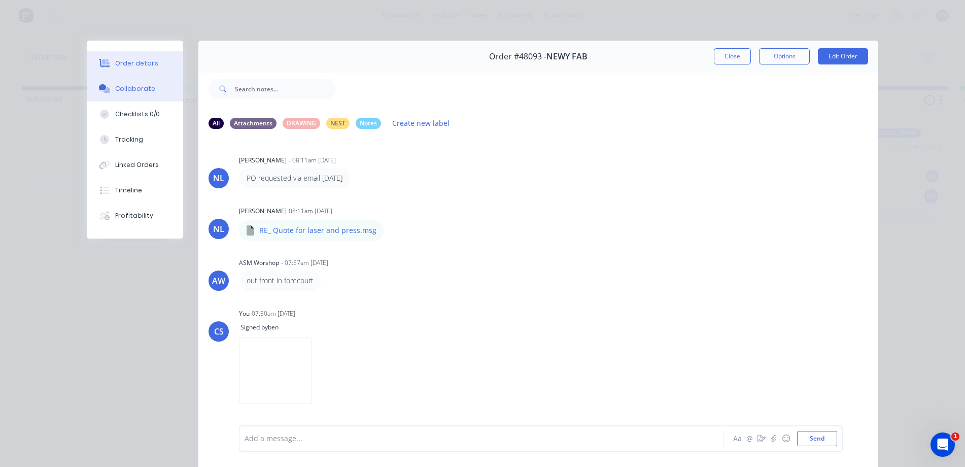
click at [141, 61] on div "Order details" at bounding box center [136, 63] width 43 height 9
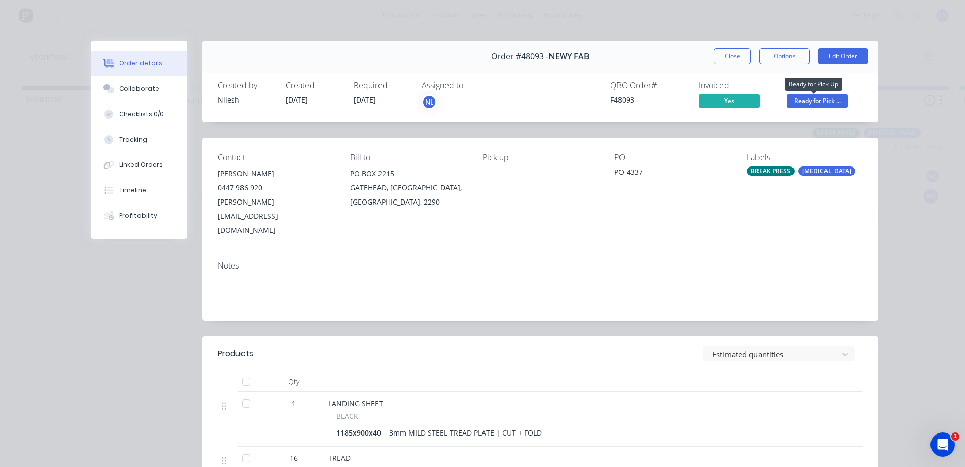
click at [817, 100] on span "Ready for Pick ..." at bounding box center [817, 100] width 61 height 13
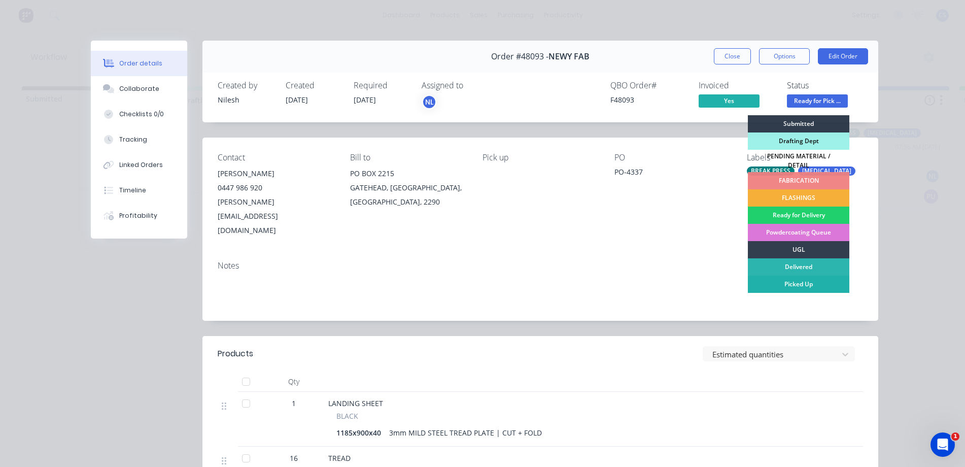
click at [818, 280] on div "Picked Up" at bounding box center [798, 283] width 101 height 17
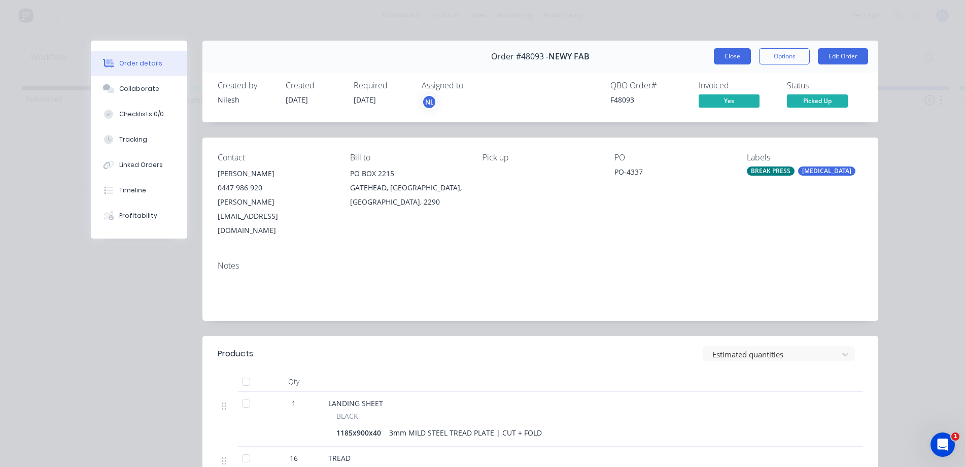
click at [736, 59] on button "Close" at bounding box center [732, 56] width 37 height 16
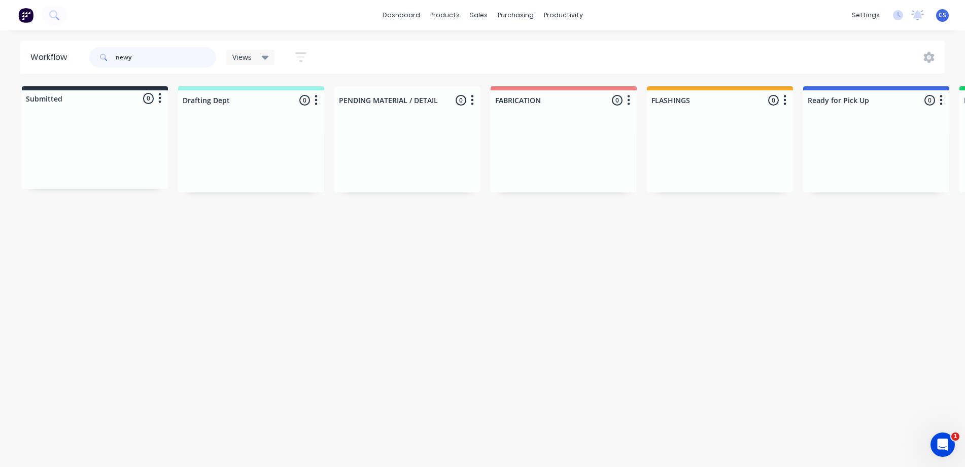
drag, startPoint x: 154, startPoint y: 48, endPoint x: 83, endPoint y: 60, distance: 71.6
click at [103, 56] on div "newy" at bounding box center [152, 57] width 127 height 20
type input "snl"
click at [887, 227] on div "PO #PO-C499-479" at bounding box center [876, 224] width 128 height 9
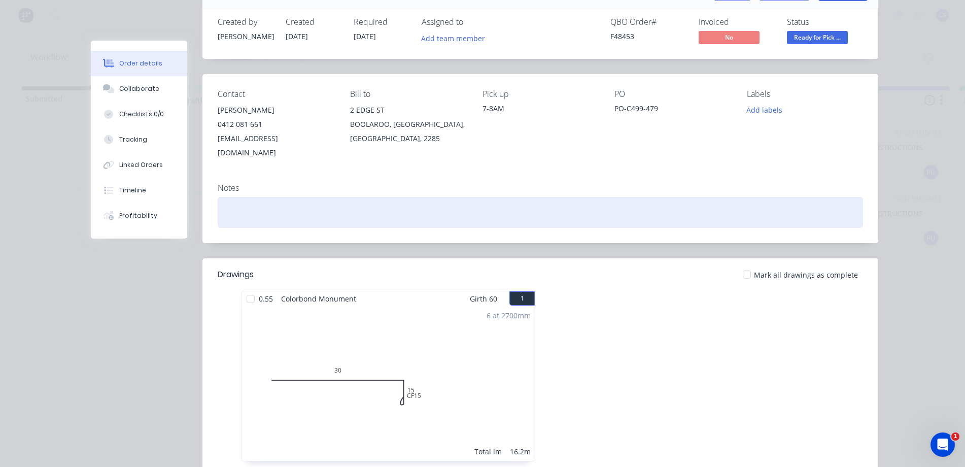
scroll to position [152, 0]
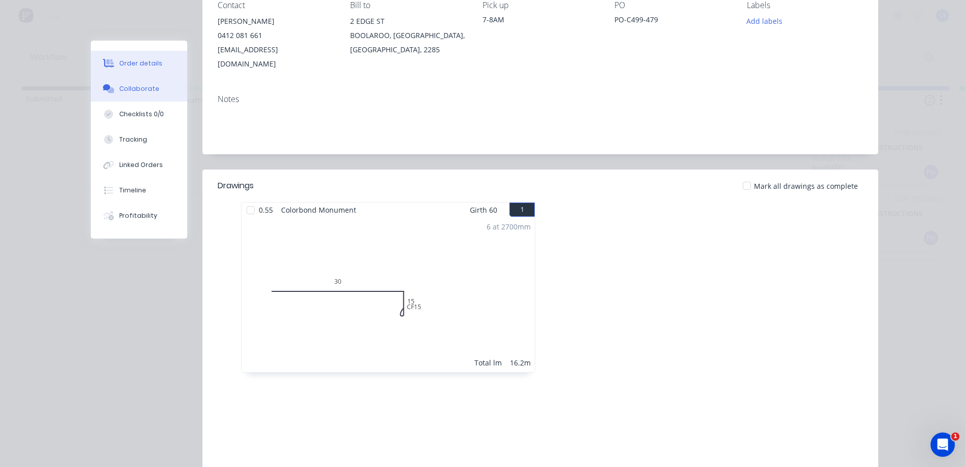
click at [147, 81] on button "Collaborate" at bounding box center [139, 88] width 96 height 25
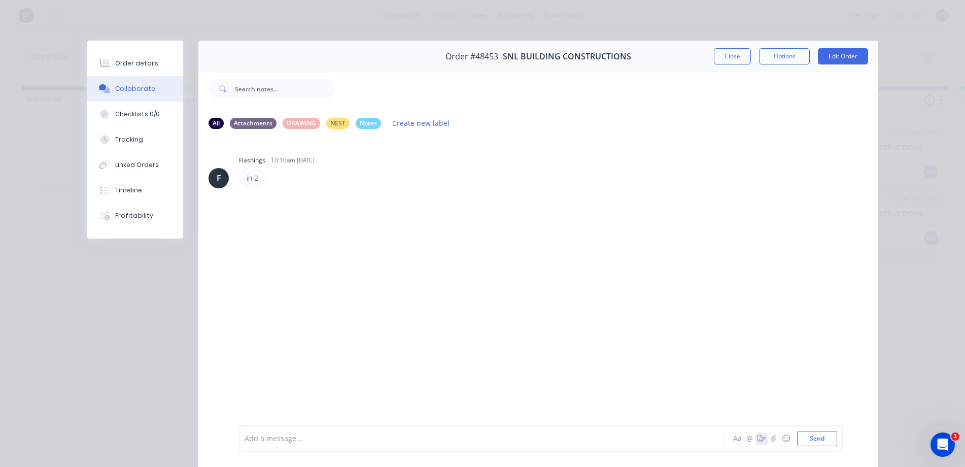
click at [761, 439] on icon "button" at bounding box center [761, 438] width 8 height 7
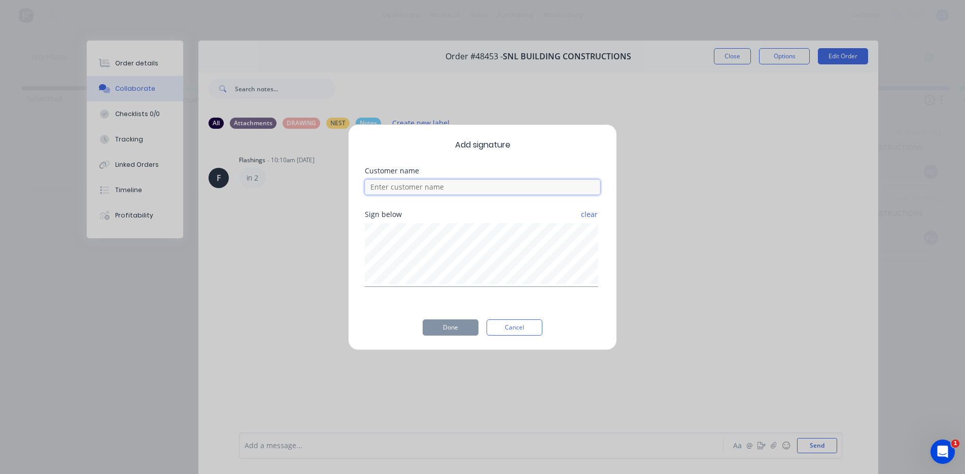
click at [479, 191] on input at bounding box center [482, 187] width 235 height 15
type input "dillon"
click at [451, 327] on button "Done" at bounding box center [450, 328] width 56 height 16
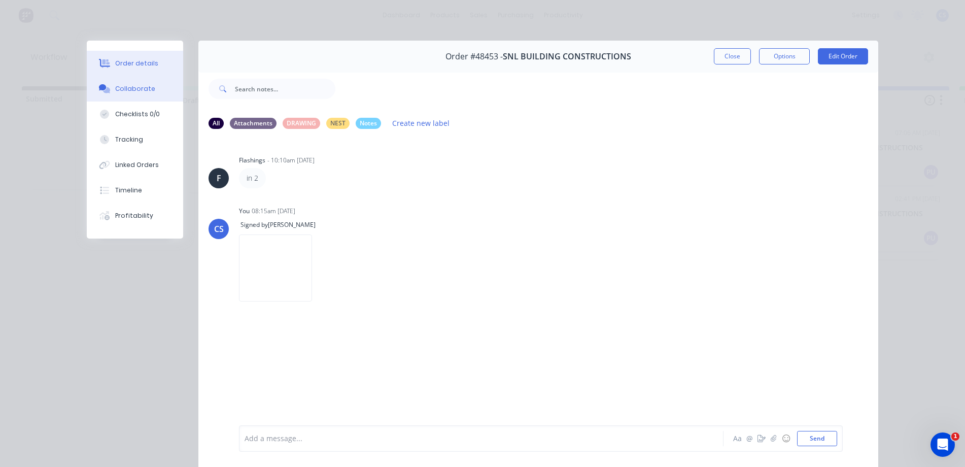
click at [151, 61] on button "Order details" at bounding box center [135, 63] width 96 height 25
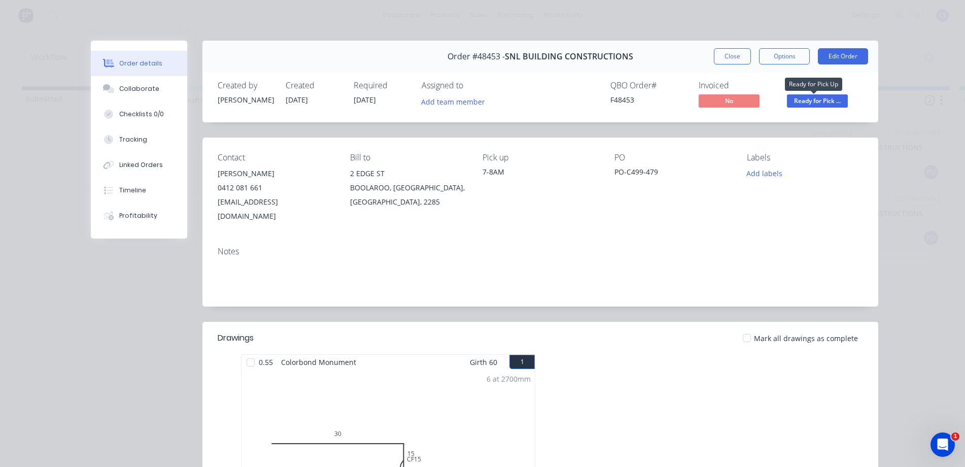
click at [828, 105] on span "Ready for Pick ..." at bounding box center [817, 100] width 61 height 13
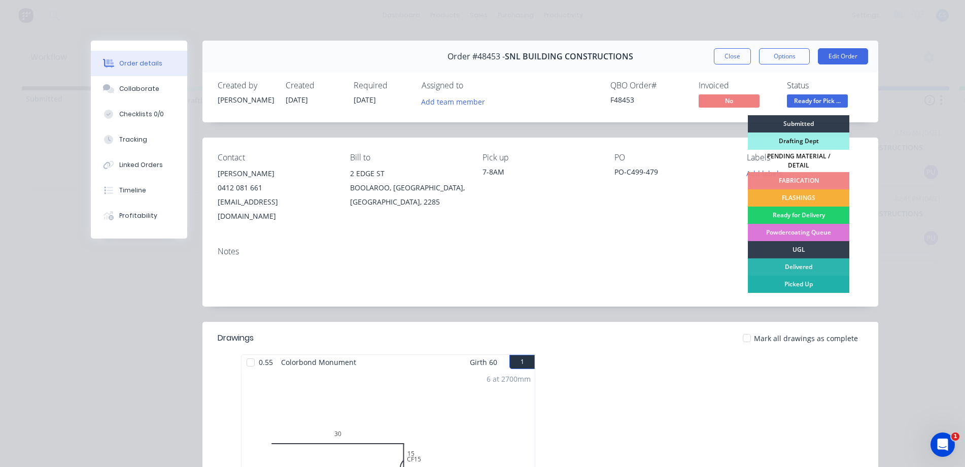
click at [798, 280] on div "Picked Up" at bounding box center [798, 283] width 101 height 17
